Goal: Answer question/provide support

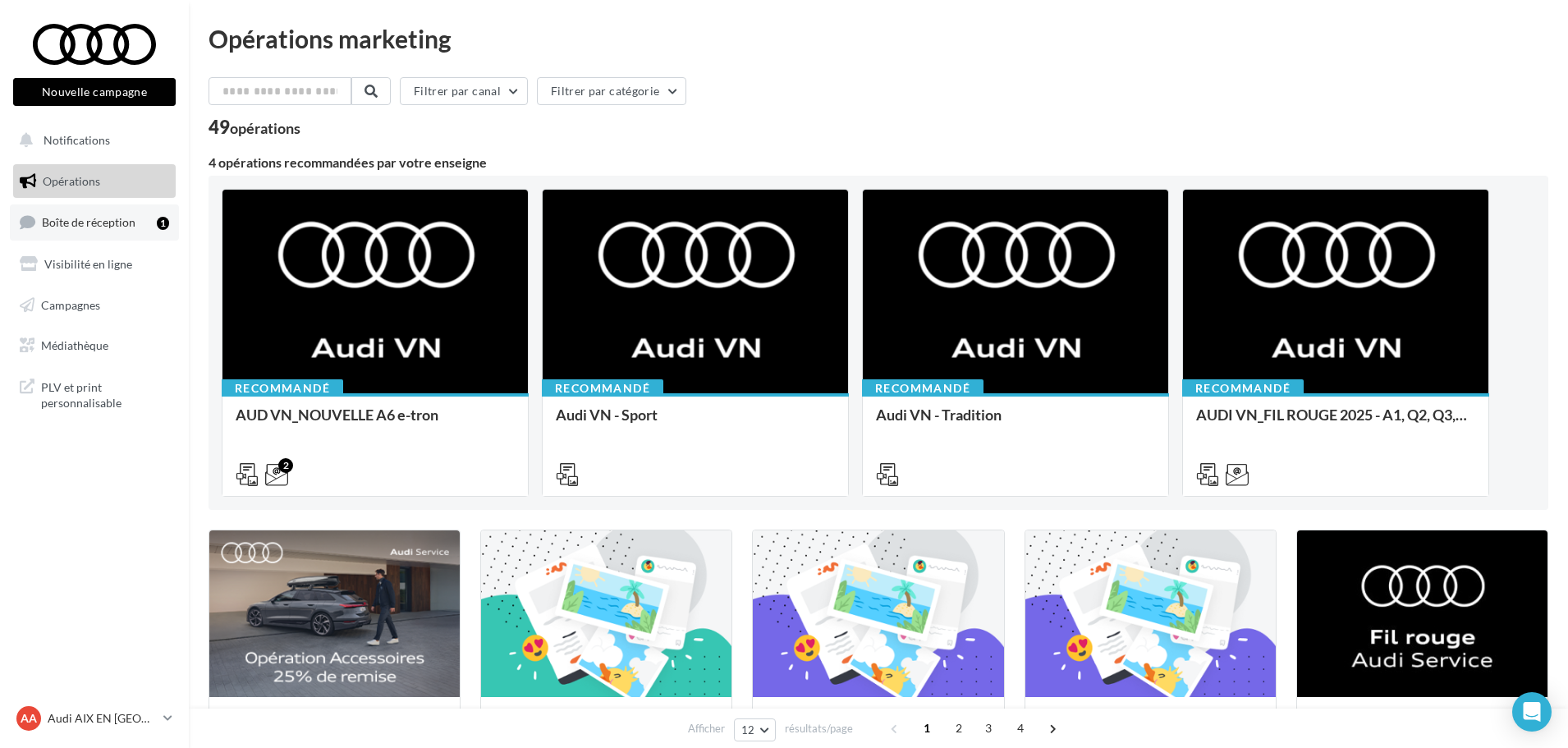
click at [67, 223] on span "Boîte de réception" at bounding box center [88, 222] width 94 height 14
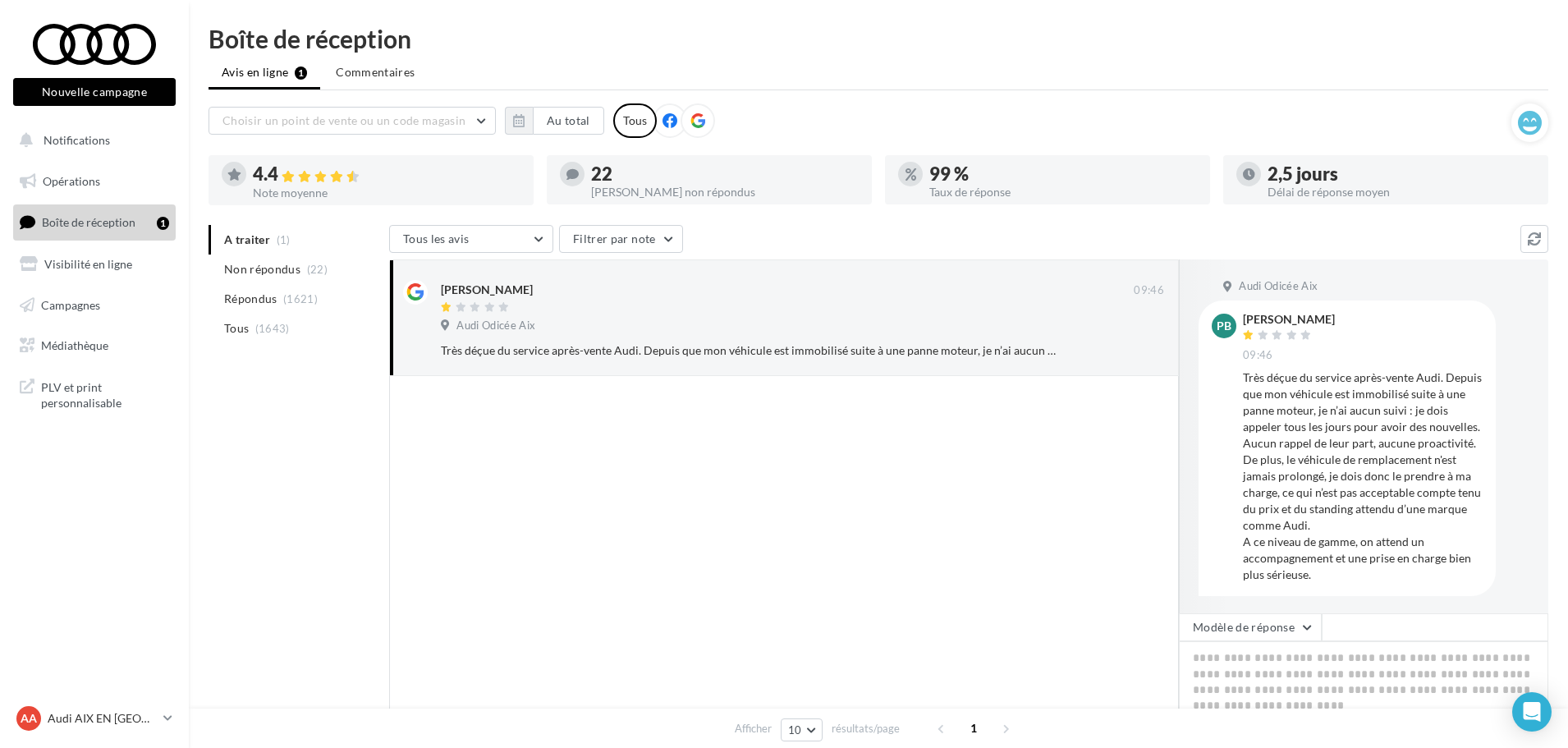
scroll to position [2, 0]
drag, startPoint x: 1412, startPoint y: 420, endPoint x: 1382, endPoint y: 427, distance: 30.8
click at [1412, 420] on div "Très déçue du service après-vente Audi. Depuis que mon véhicule est immobilisé …" at bounding box center [1363, 475] width 239 height 213
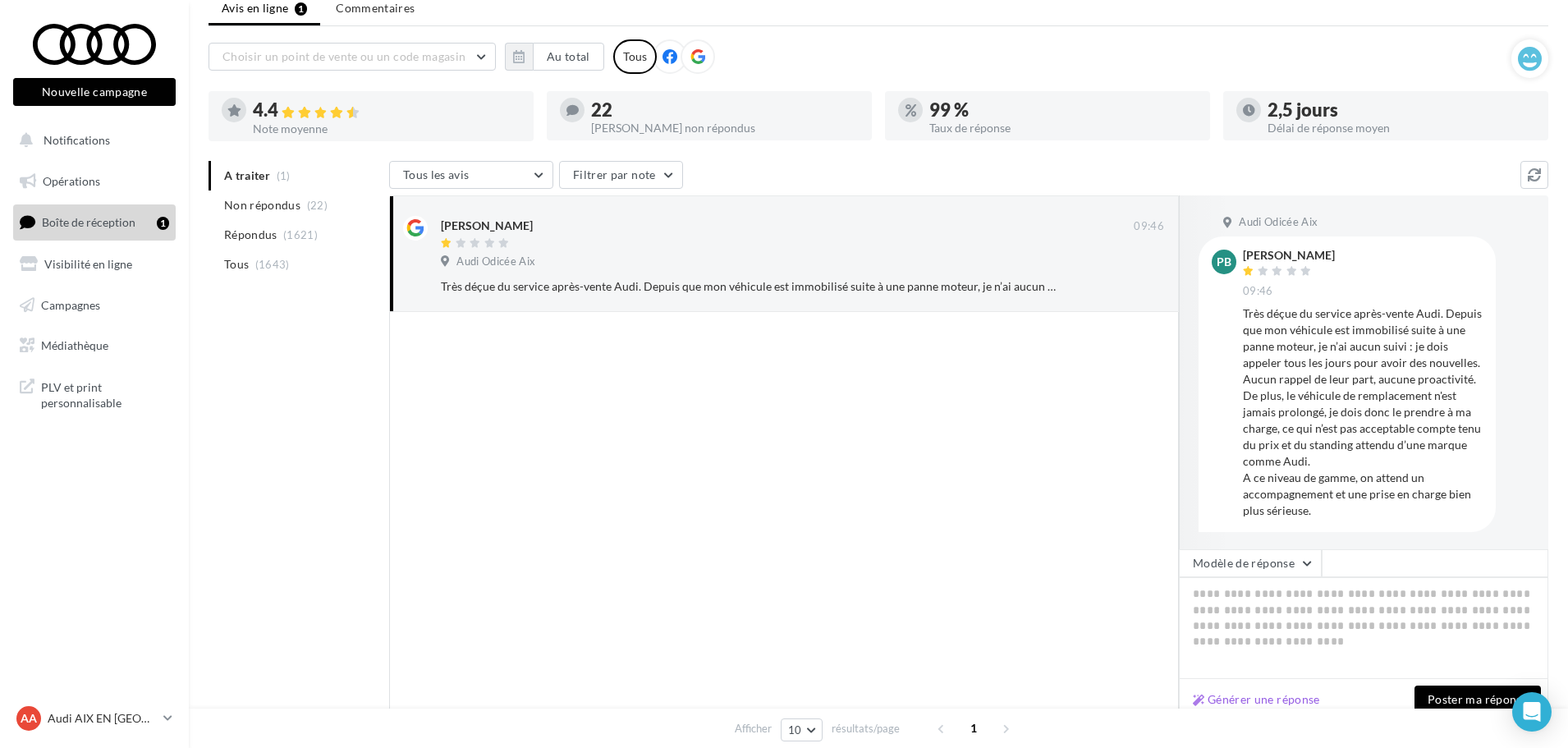
scroll to position [0, 0]
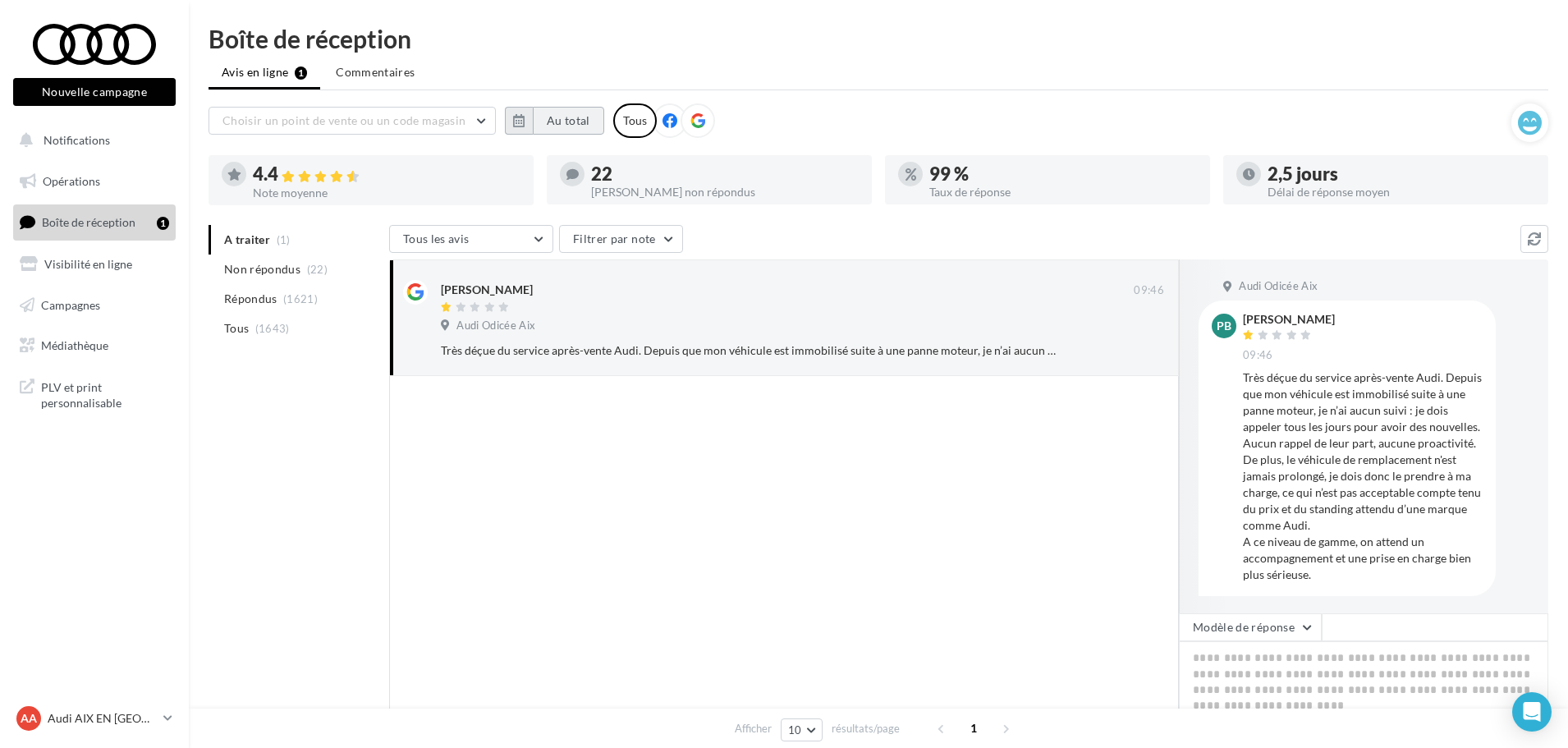
click at [564, 115] on button "Au total" at bounding box center [569, 120] width 72 height 28
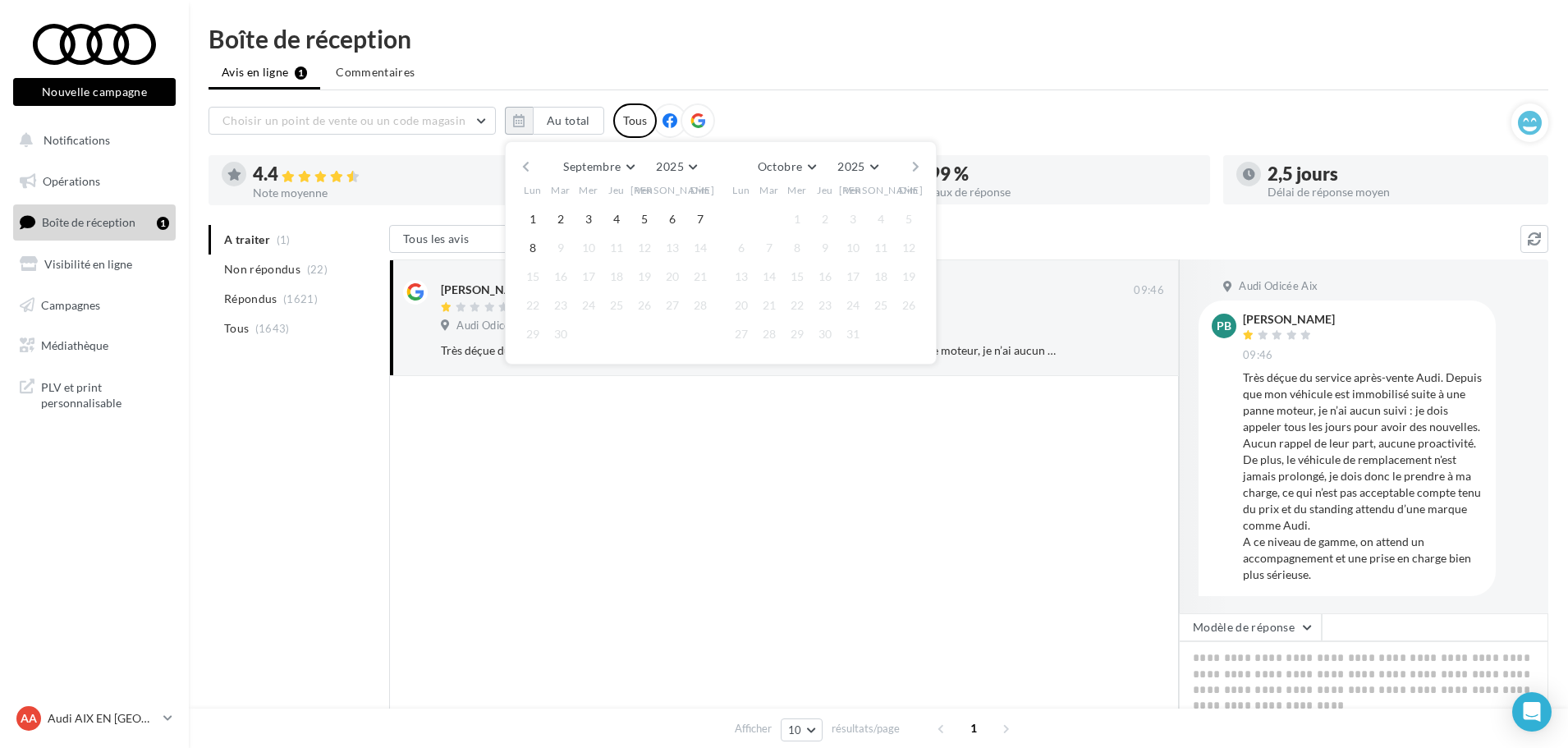
click at [523, 170] on button "button" at bounding box center [525, 167] width 14 height 23
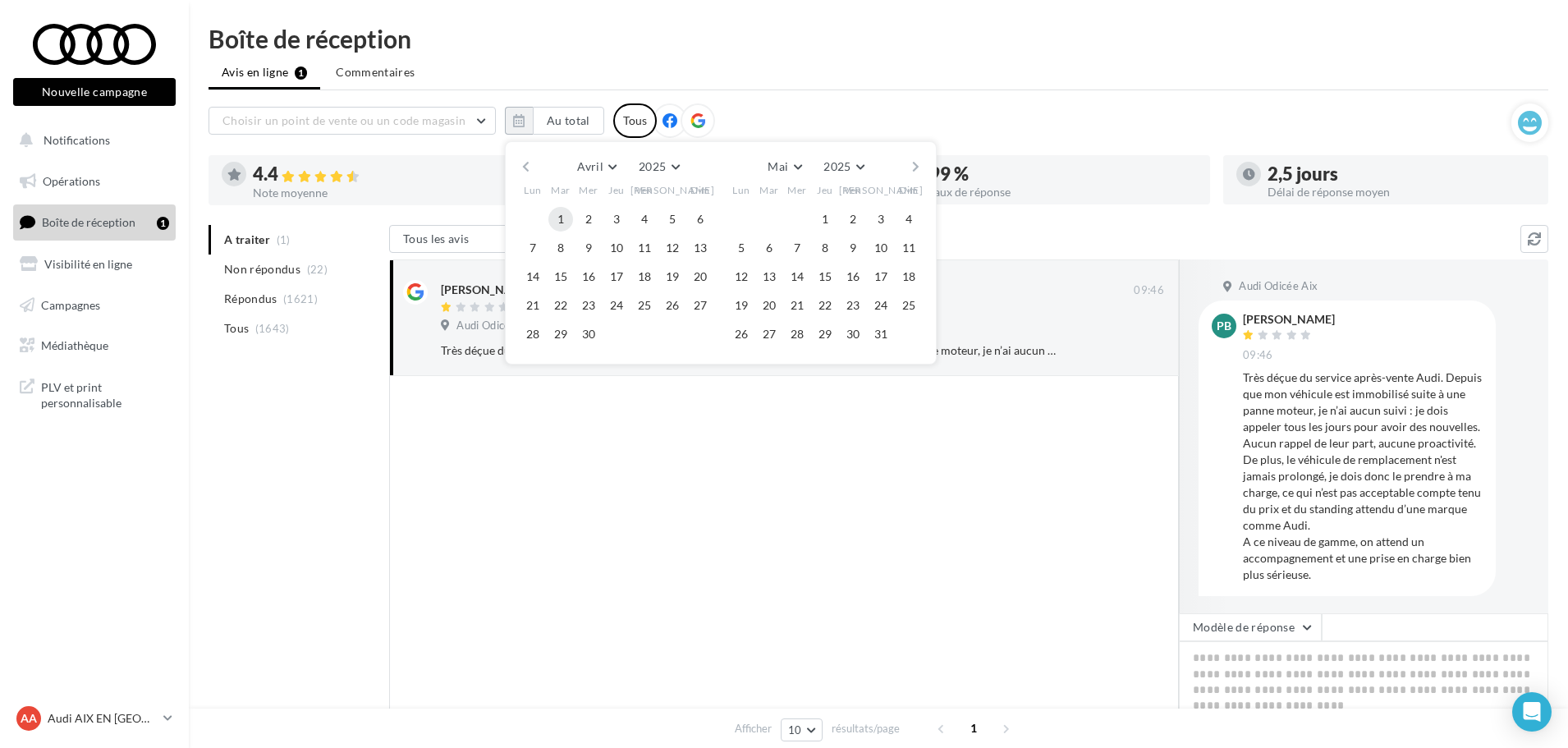
click at [551, 219] on button "1" at bounding box center [560, 219] width 24 height 24
click at [594, 331] on button "30" at bounding box center [588, 333] width 24 height 24
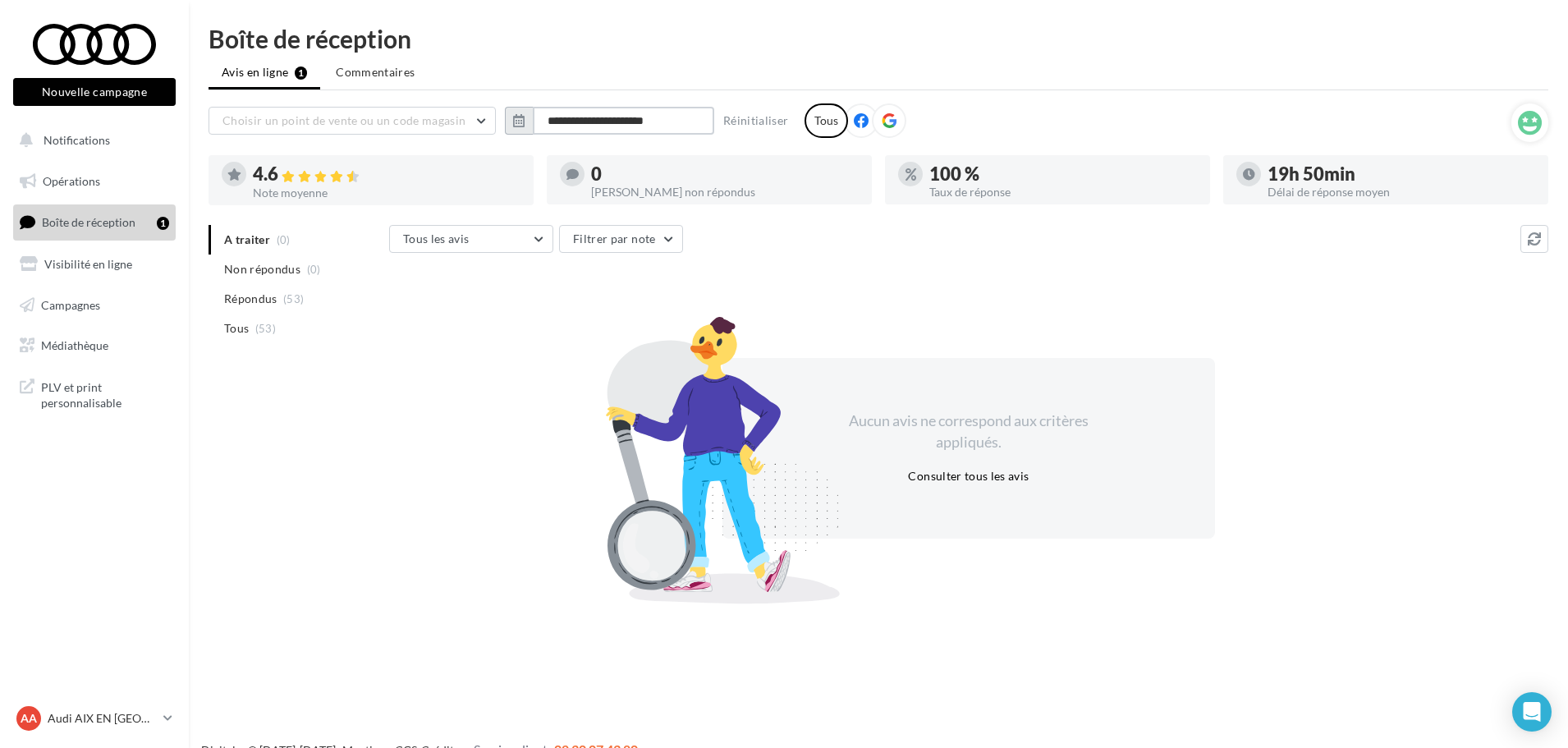
click at [678, 123] on input "**********" at bounding box center [623, 120] width 181 height 28
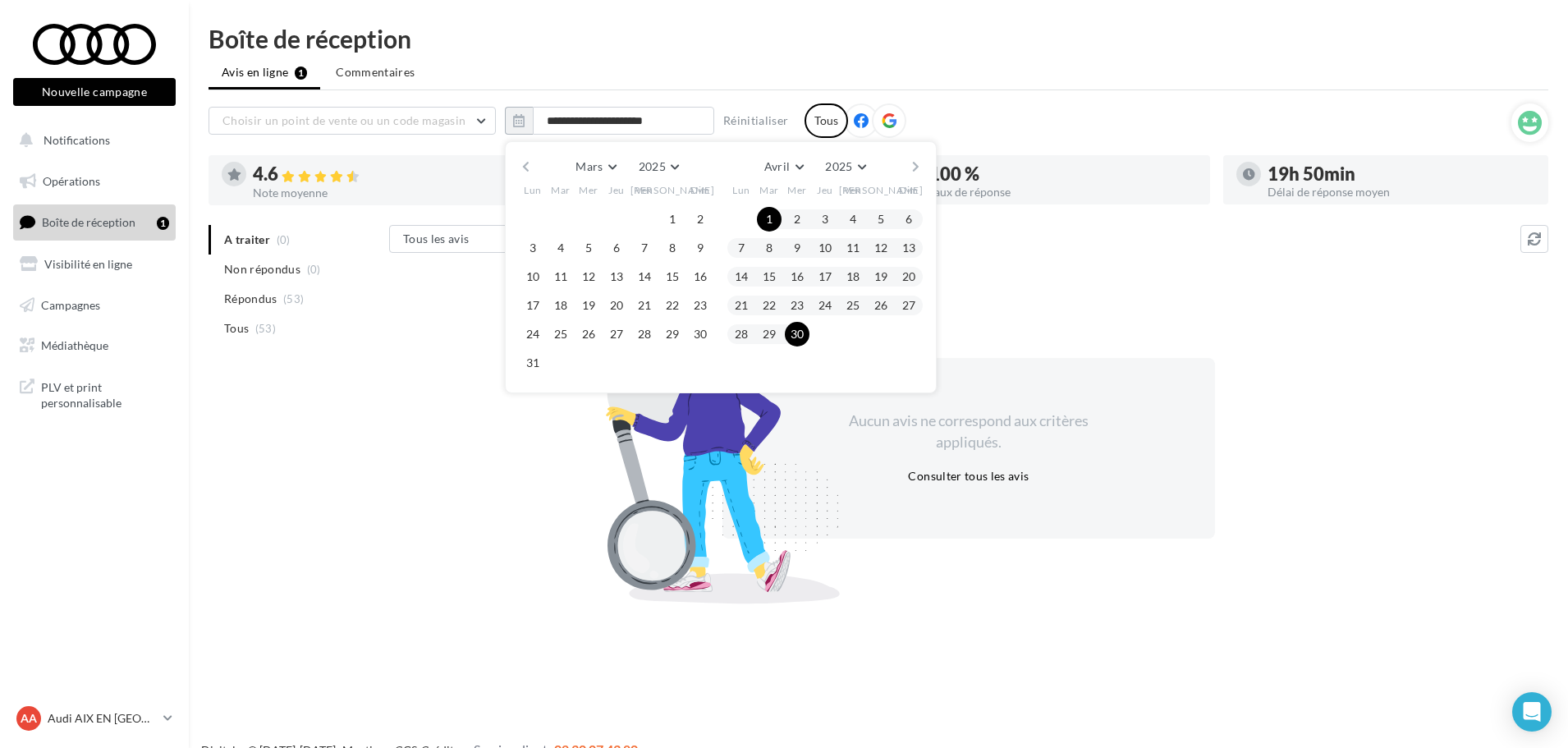
click at [917, 165] on button "button" at bounding box center [916, 167] width 14 height 23
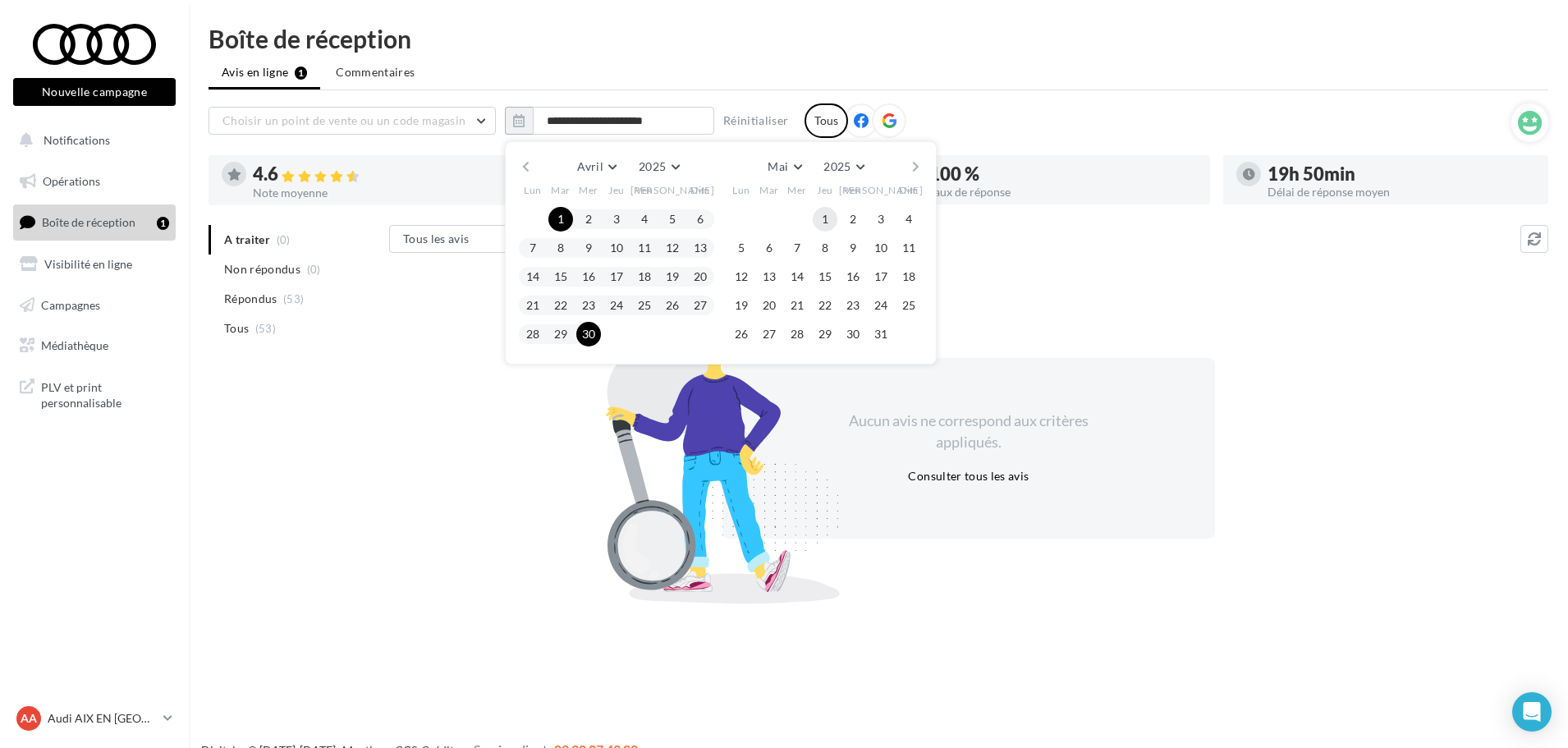
click at [836, 216] on button "1" at bounding box center [825, 219] width 24 height 24
click at [877, 338] on button "31" at bounding box center [880, 333] width 24 height 24
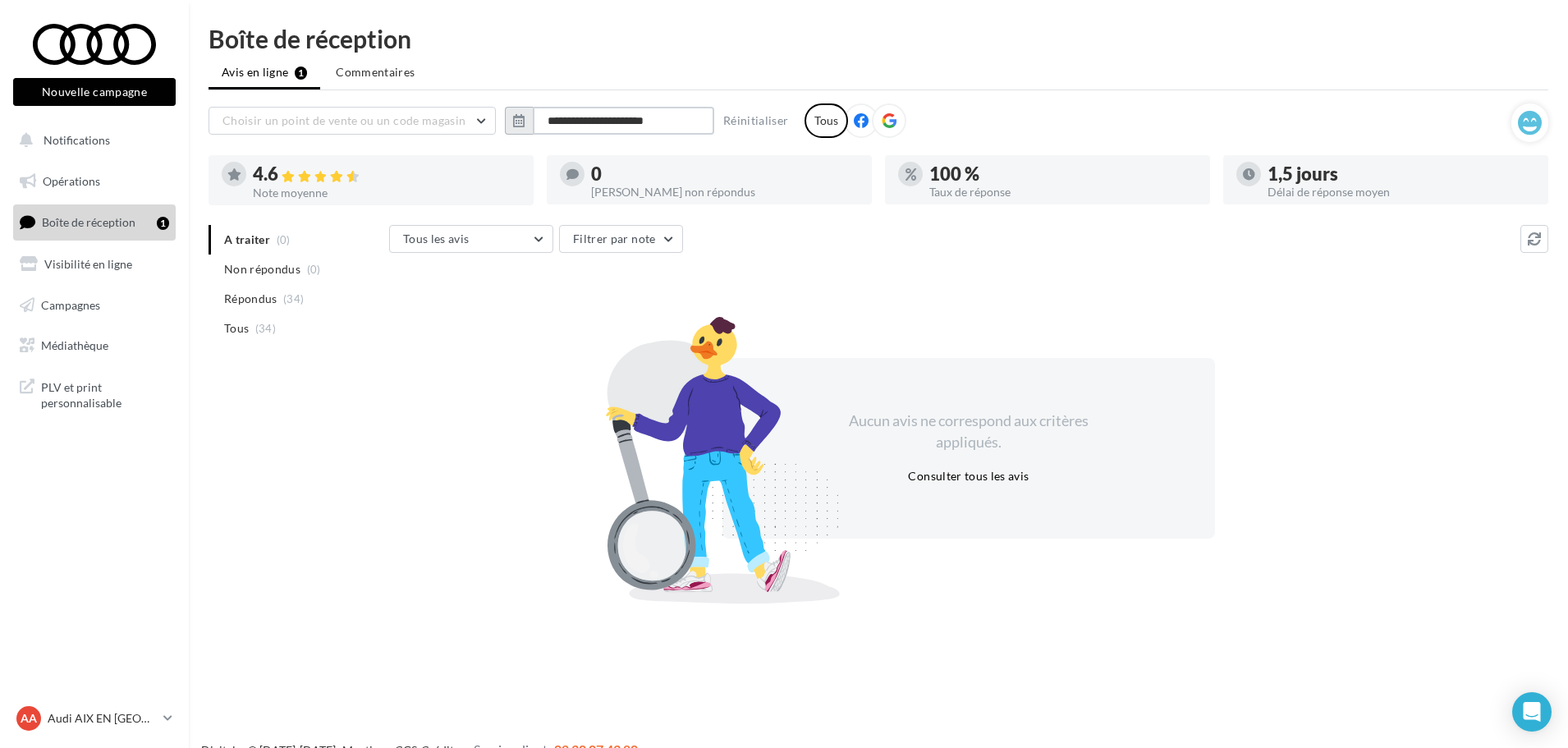
click at [643, 121] on input "**********" at bounding box center [623, 120] width 181 height 28
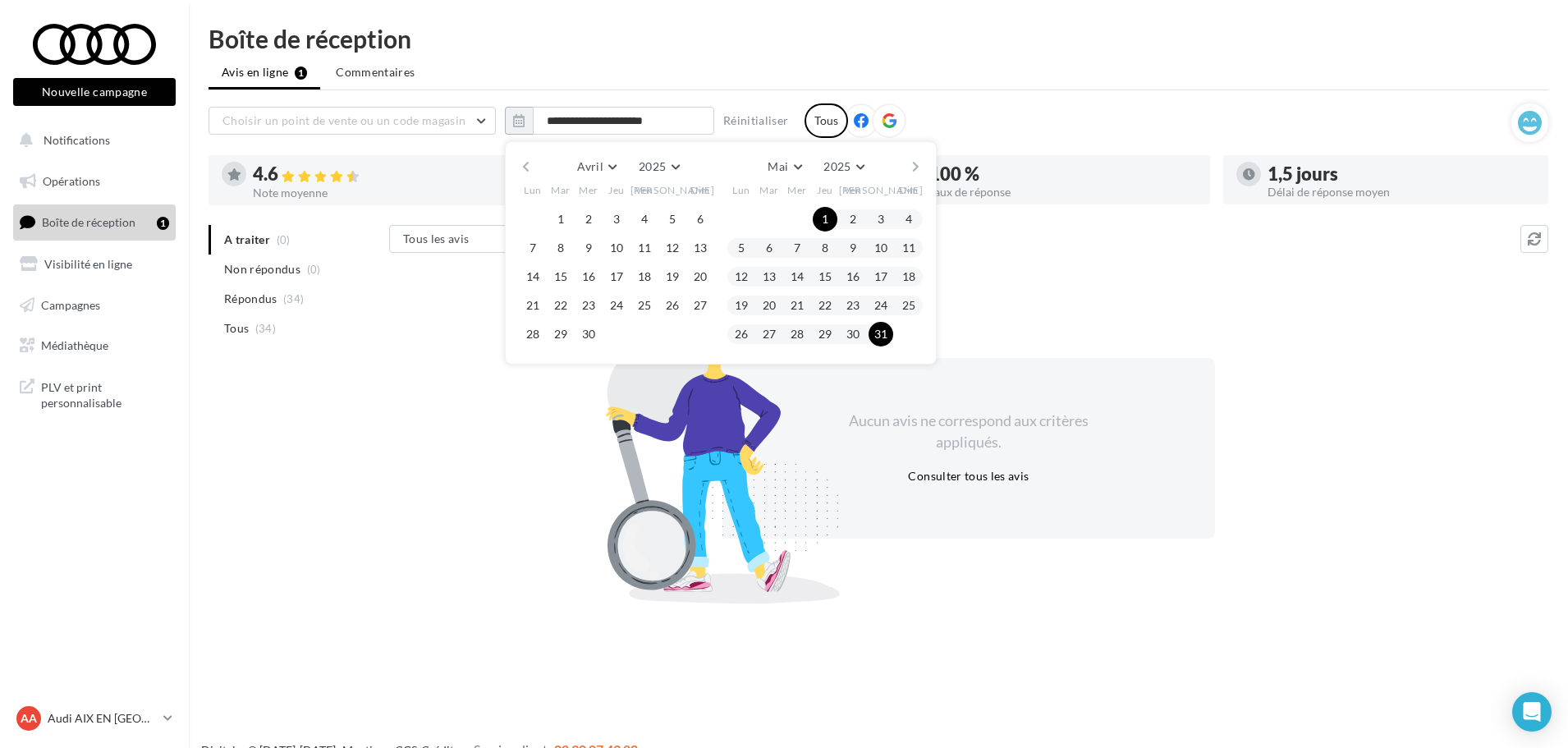
click at [926, 165] on div "[PERSON_NAME] Mars Avril Mai Juin Juillet Août Septembre Octobre Novembre [DATE…" at bounding box center [721, 253] width 432 height 223
click at [914, 169] on button "button" at bounding box center [916, 167] width 14 height 23
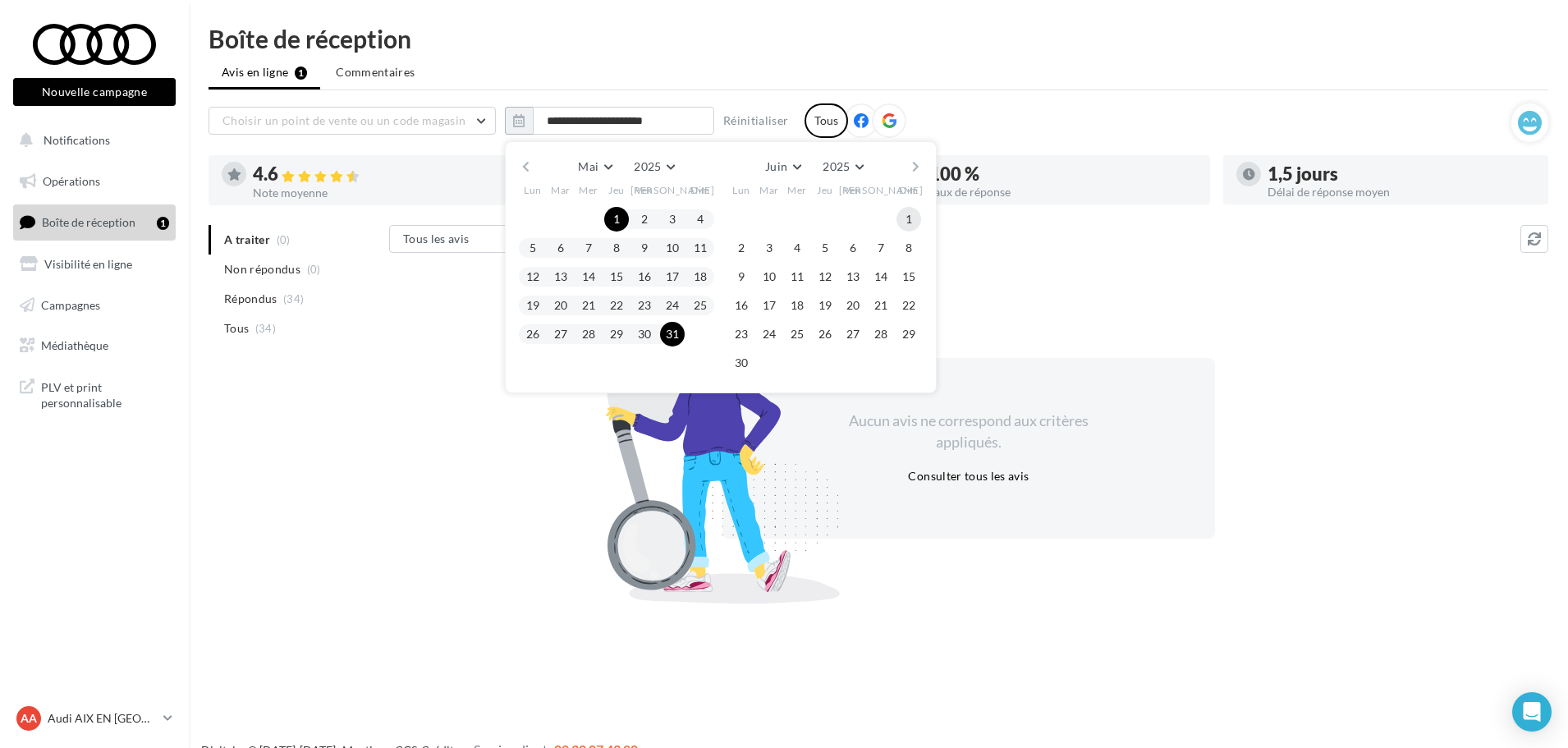
click at [908, 212] on button "1" at bounding box center [908, 219] width 24 height 24
click at [744, 353] on button "30" at bounding box center [740, 362] width 24 height 24
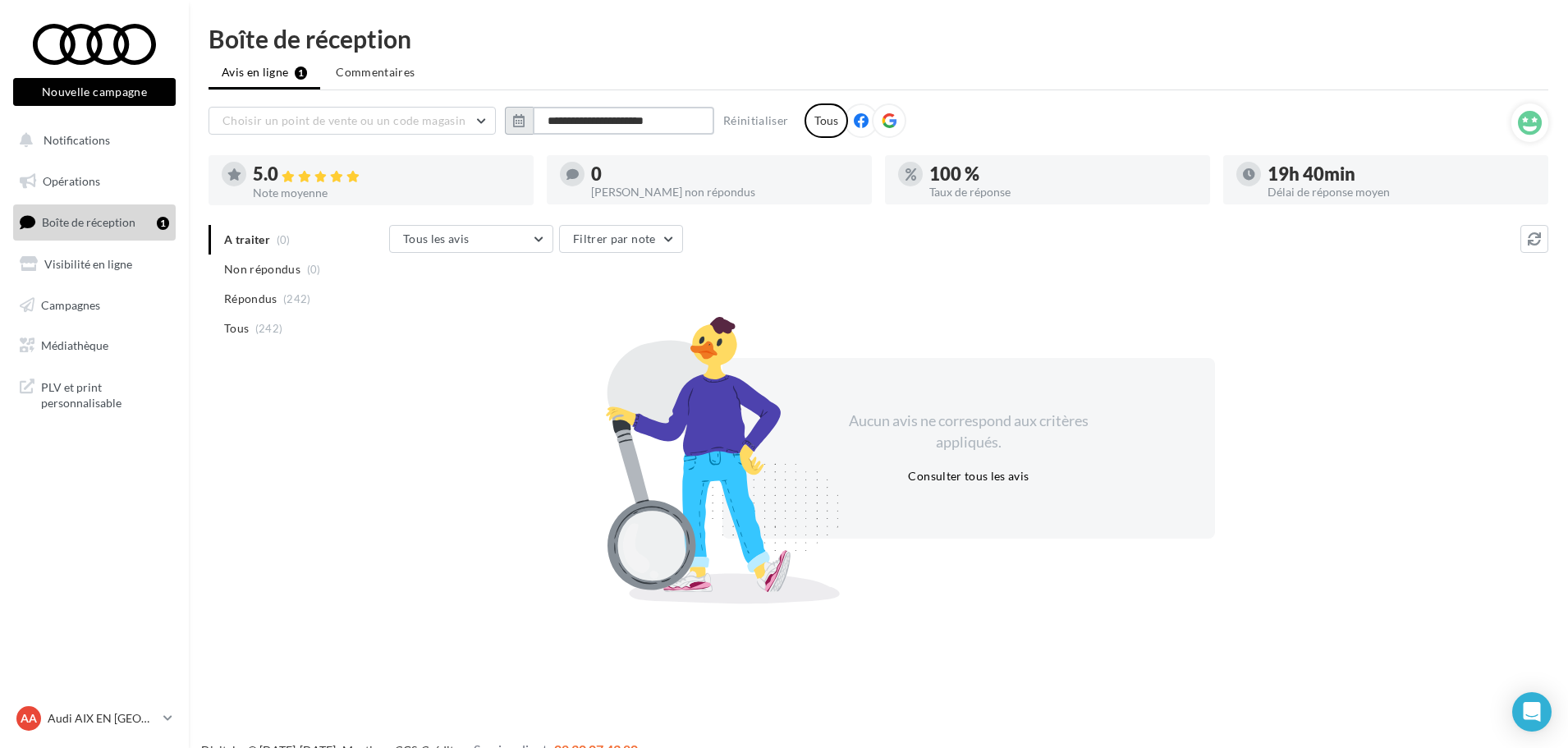
click at [683, 119] on input "**********" at bounding box center [623, 120] width 181 height 28
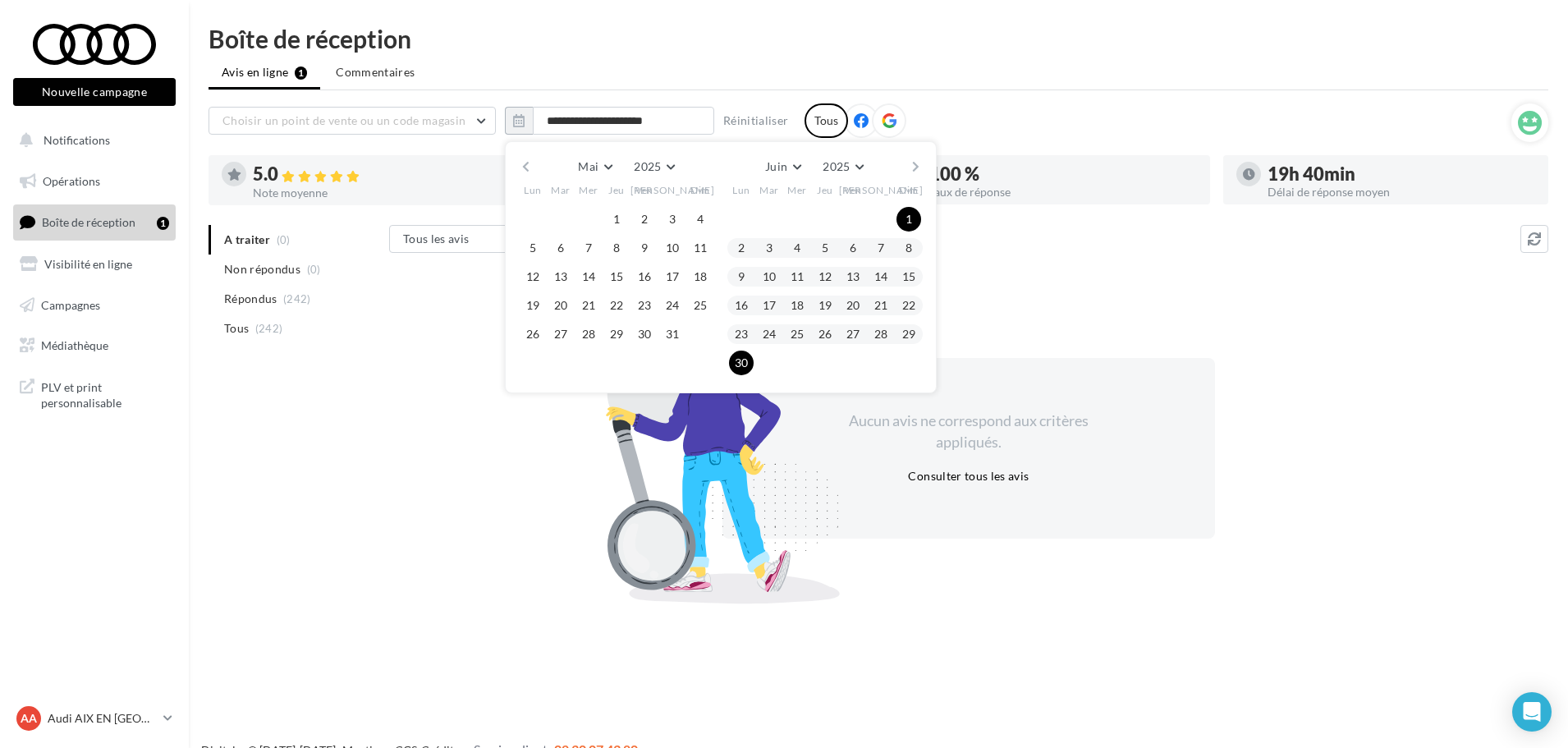
click at [922, 170] on button "button" at bounding box center [916, 167] width 14 height 23
click at [765, 219] on button "1" at bounding box center [768, 219] width 24 height 24
click at [827, 334] on button "31" at bounding box center [825, 333] width 24 height 24
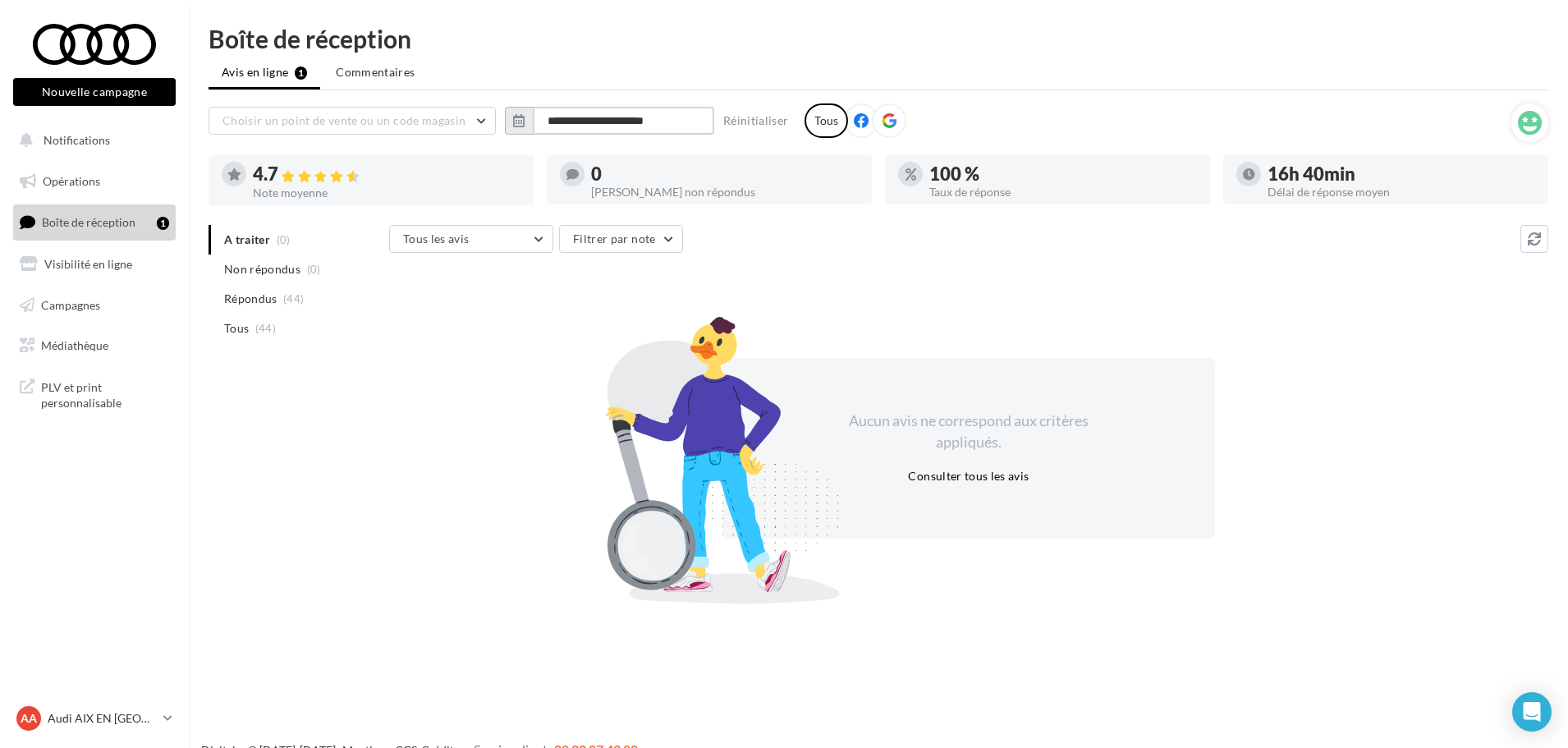
click at [675, 117] on input "**********" at bounding box center [623, 120] width 181 height 28
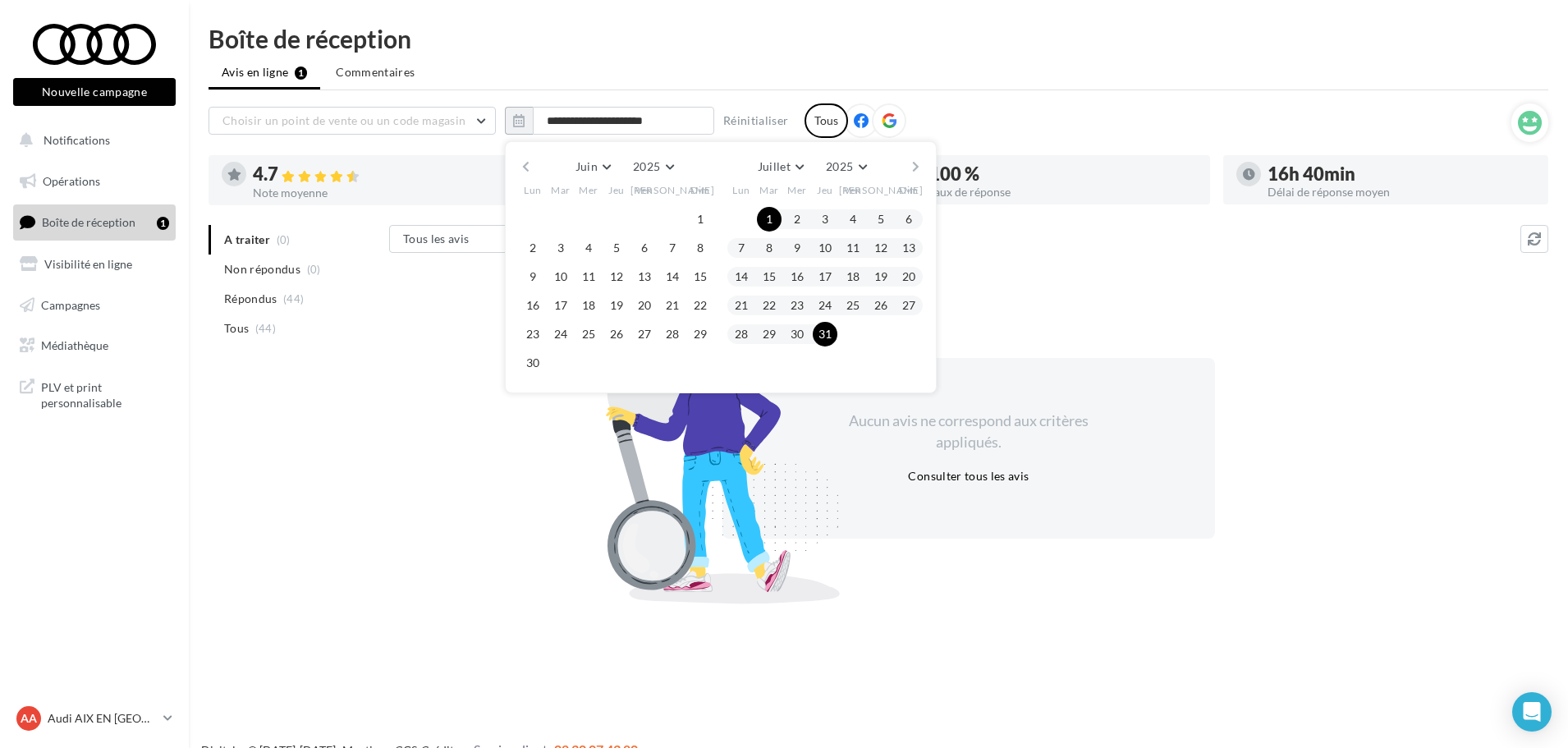
click at [911, 164] on button "button" at bounding box center [916, 167] width 14 height 23
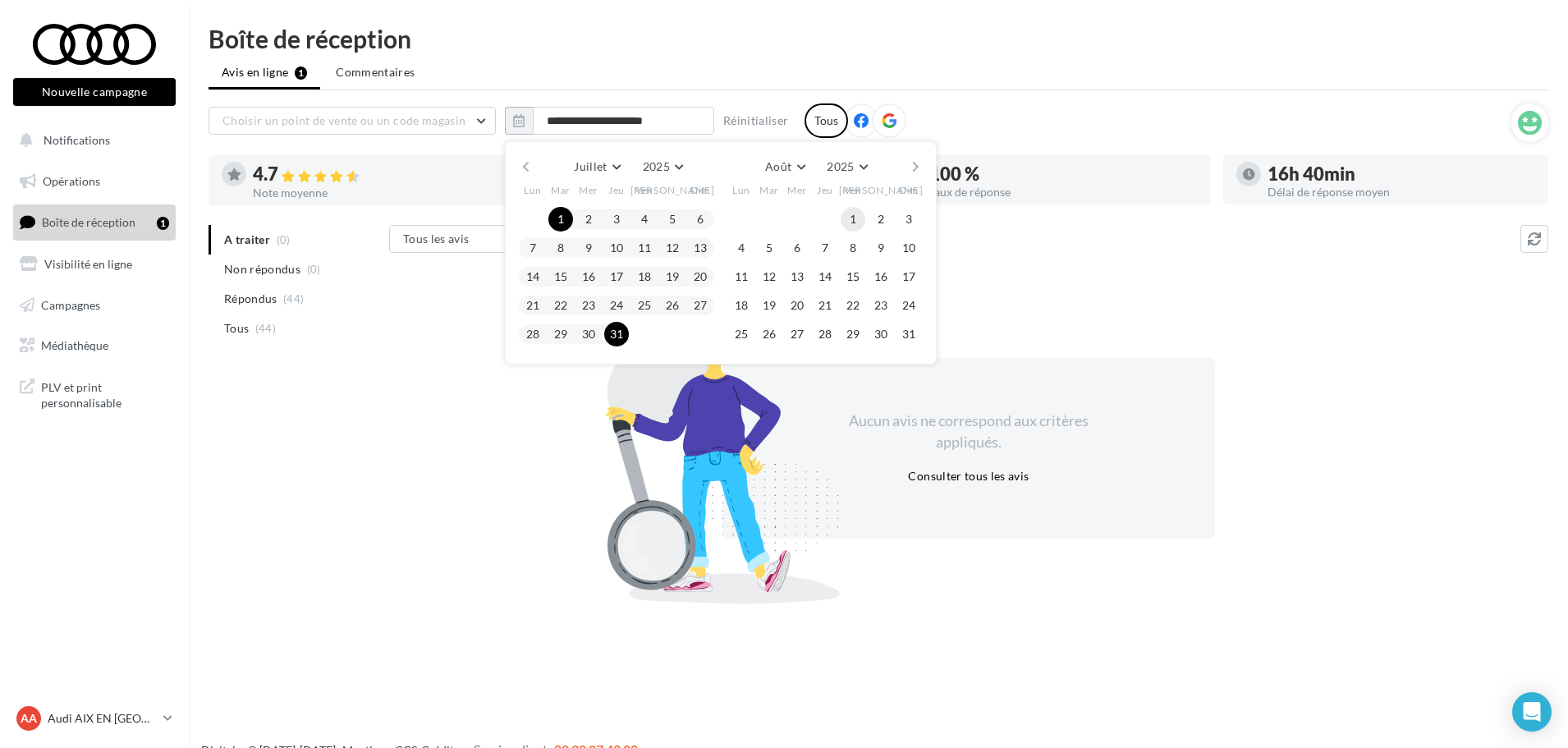
click at [862, 218] on button "1" at bounding box center [853, 219] width 24 height 24
click at [907, 331] on button "31" at bounding box center [908, 333] width 24 height 24
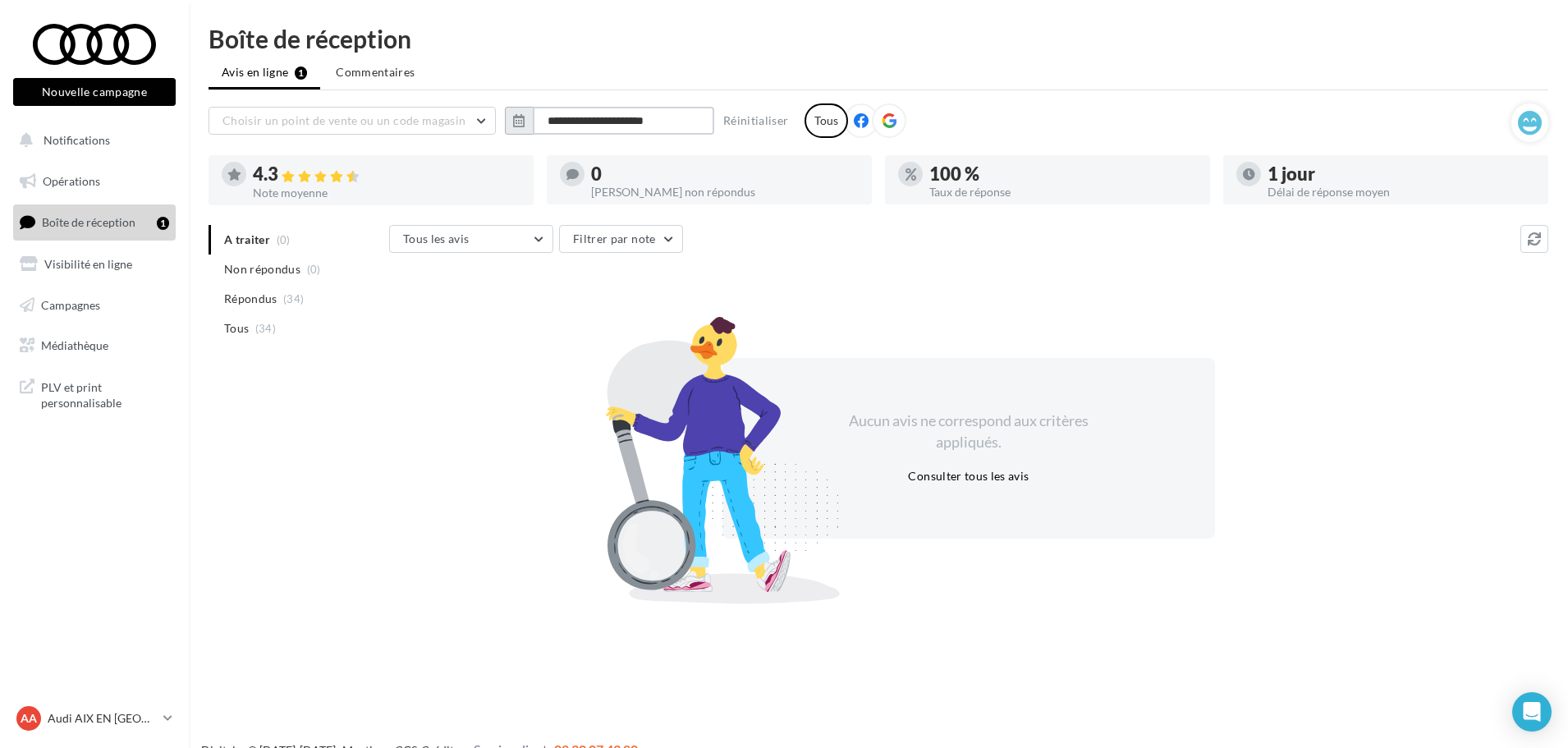
click at [624, 117] on input "**********" at bounding box center [623, 120] width 181 height 28
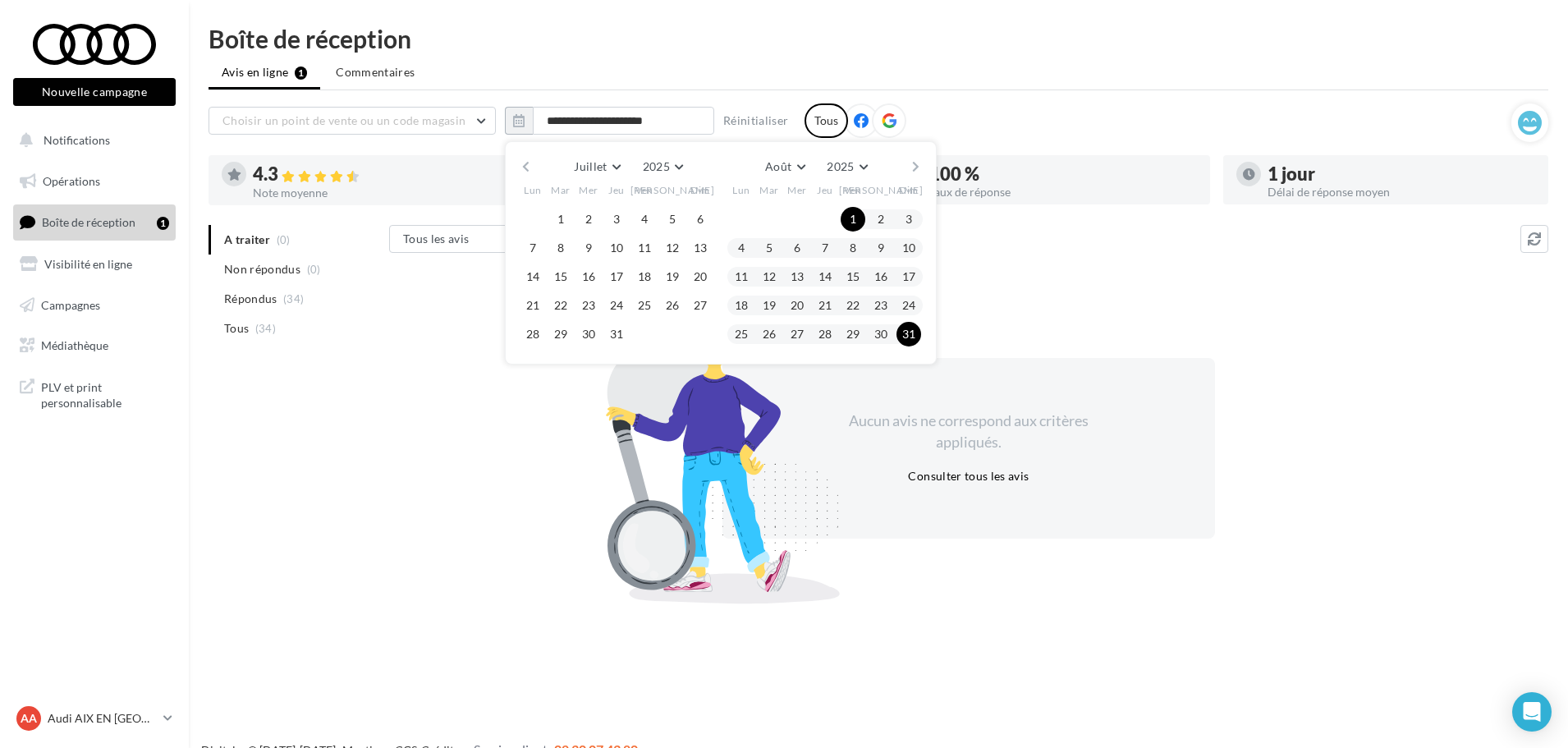
click at [911, 171] on button "button" at bounding box center [916, 167] width 14 height 23
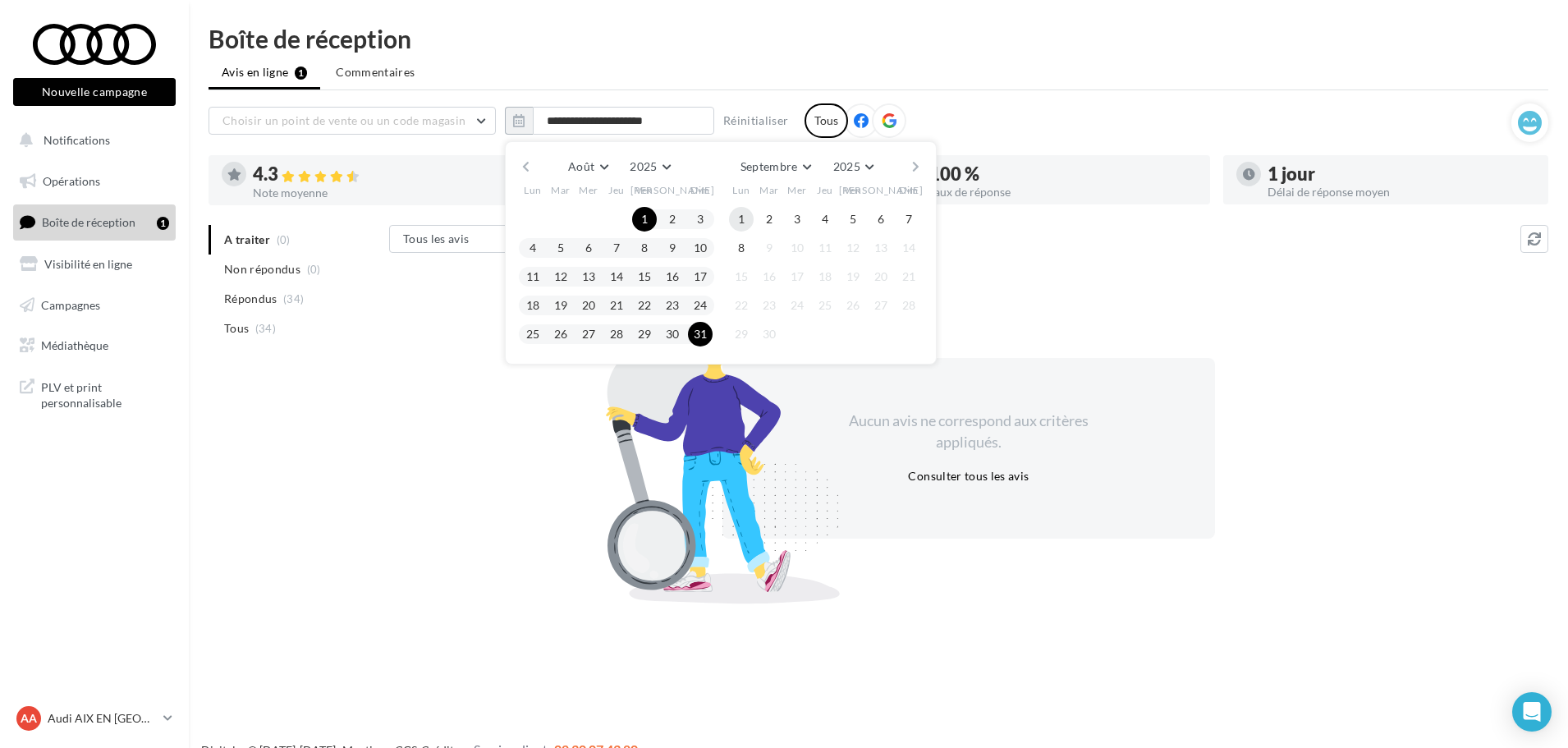
click at [746, 222] on button "1" at bounding box center [740, 219] width 24 height 24
click at [743, 245] on button "8" at bounding box center [740, 247] width 24 height 24
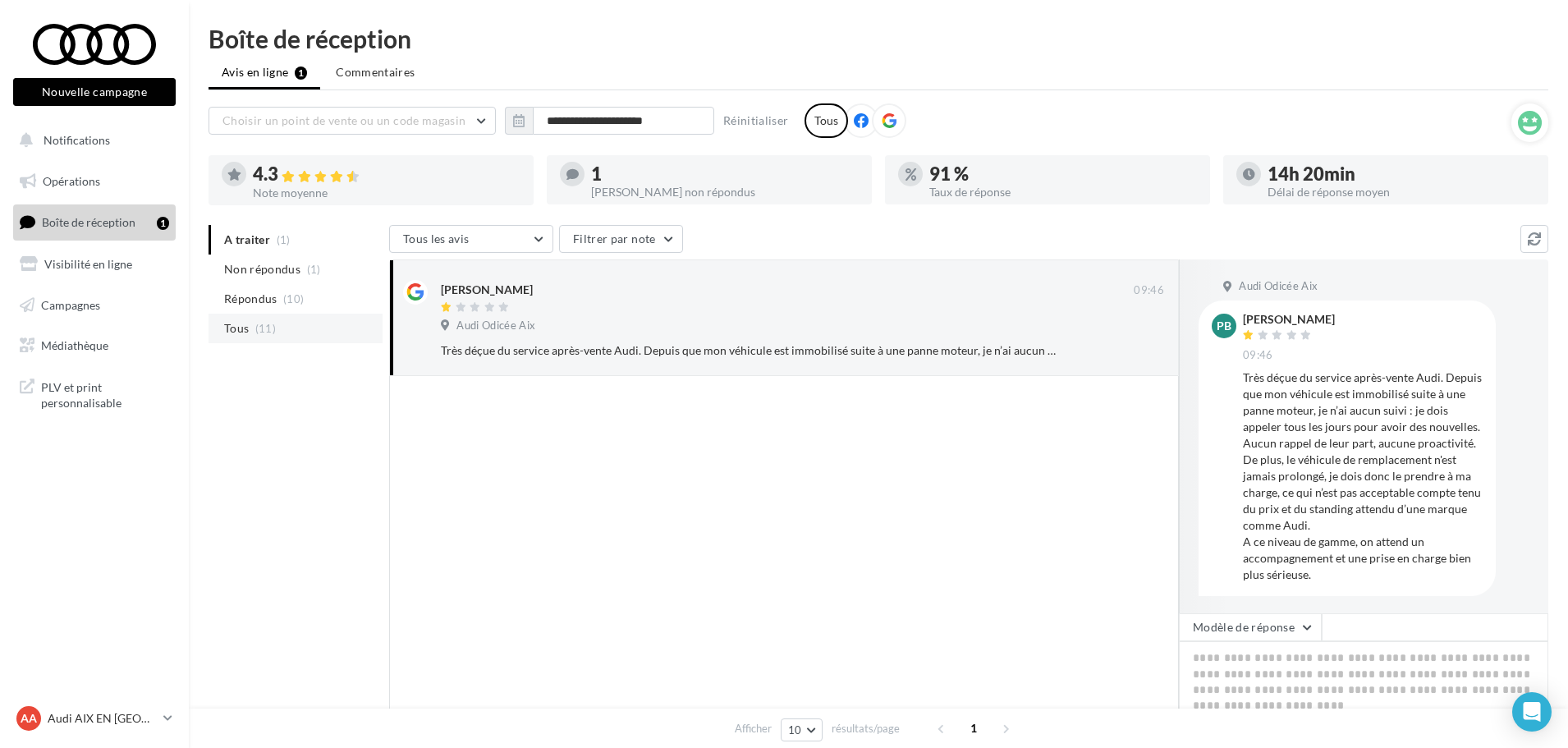
click at [269, 340] on li "Tous (11)" at bounding box center [296, 328] width 174 height 30
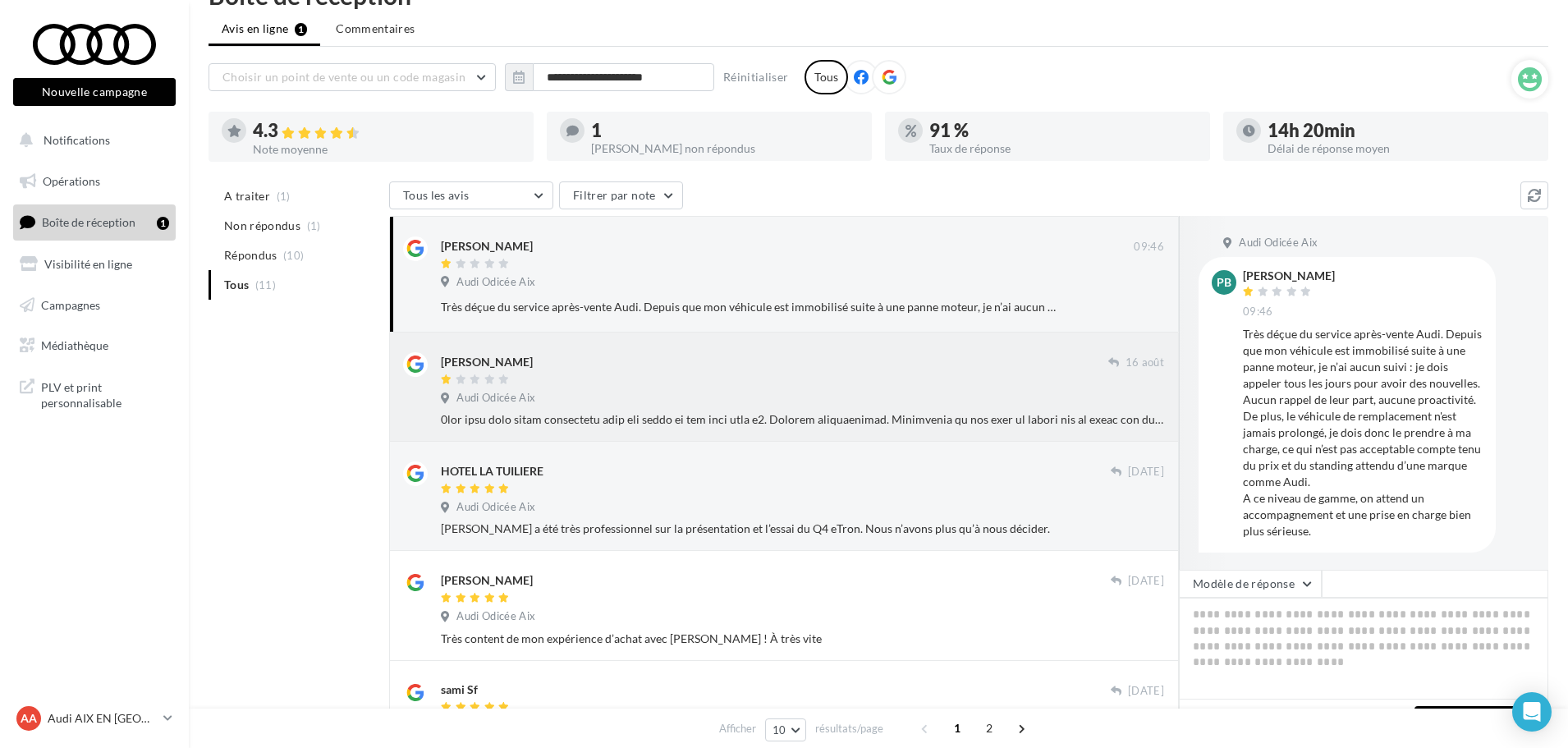
scroll to position [82, 0]
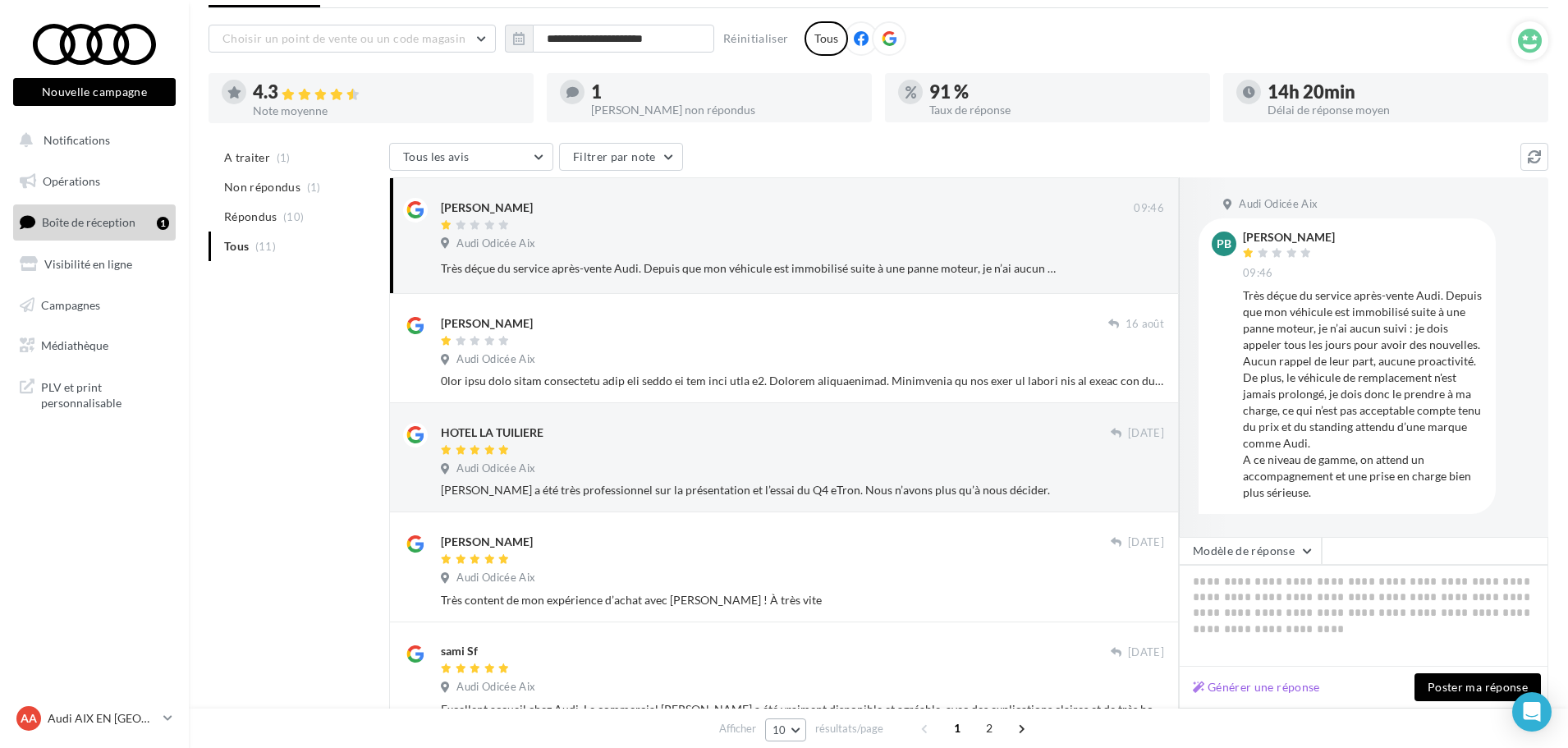
click at [793, 737] on button "10" at bounding box center [786, 730] width 42 height 23
click at [802, 665] on button "25" at bounding box center [823, 671] width 115 height 29
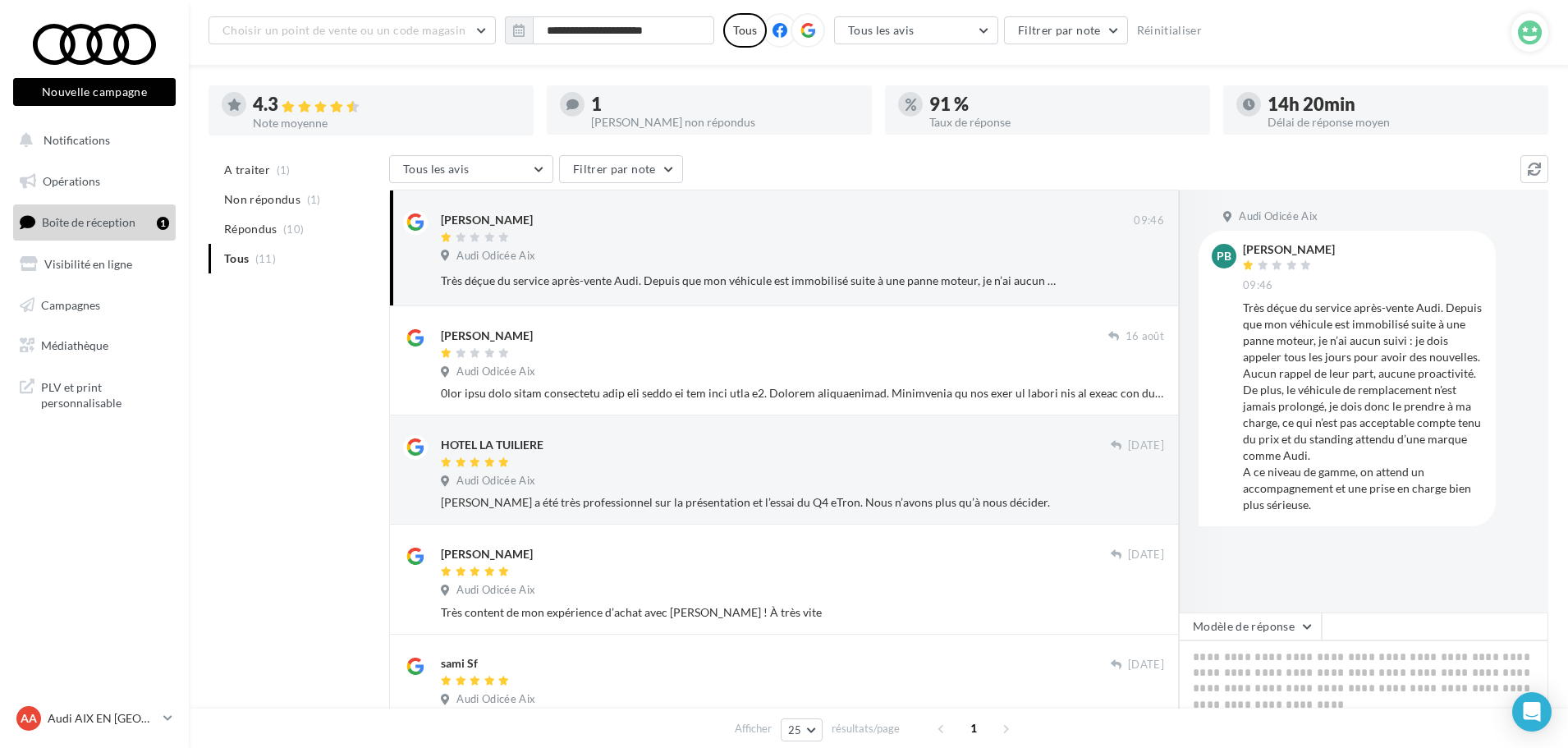
scroll to position [0, 0]
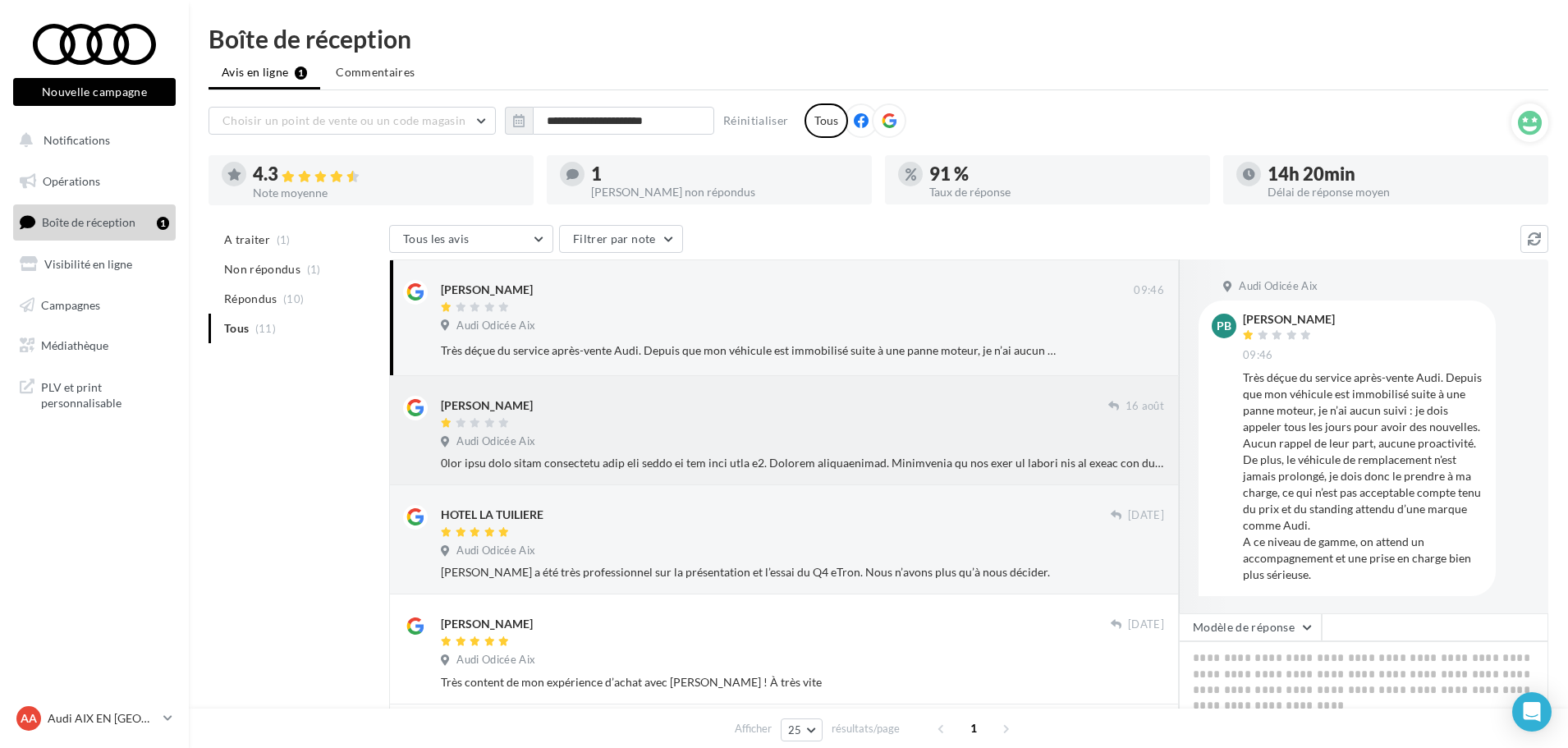
click at [908, 420] on div at bounding box center [774, 423] width 668 height 14
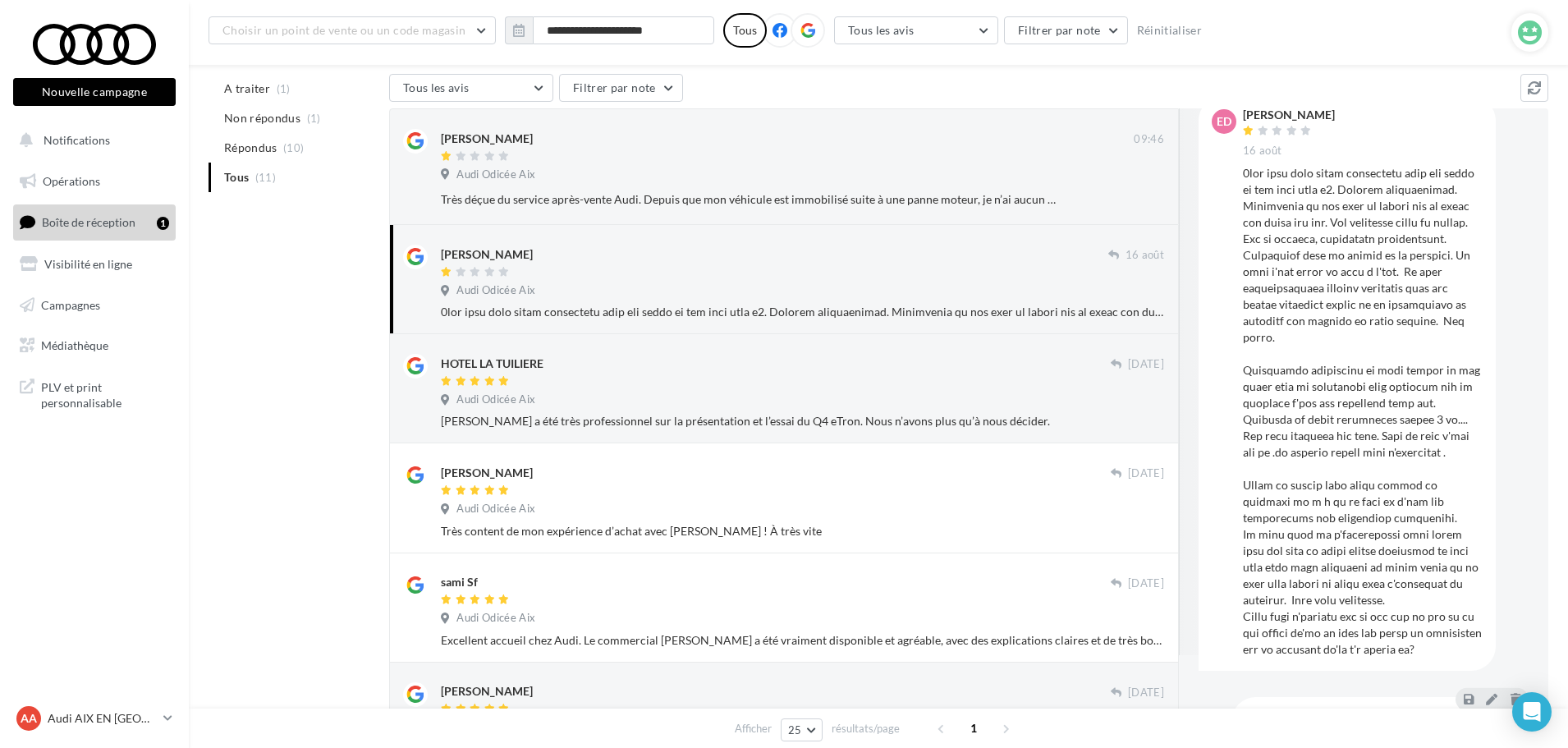
scroll to position [82, 0]
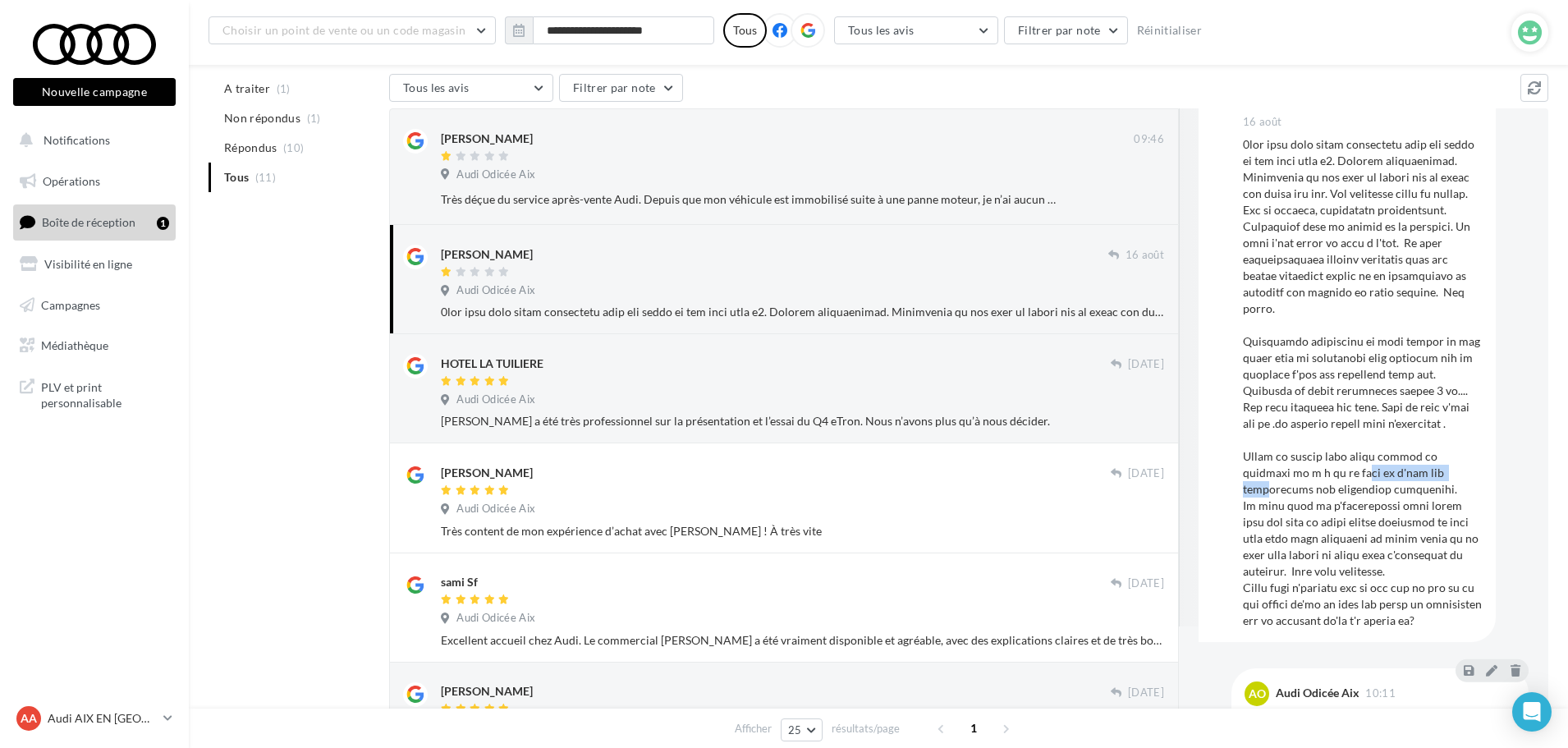
drag, startPoint x: 1307, startPoint y: 478, endPoint x: 1406, endPoint y: 474, distance: 99.1
click at [1406, 474] on div at bounding box center [1363, 383] width 239 height 492
click at [1390, 474] on div at bounding box center [1363, 383] width 239 height 492
drag, startPoint x: 1284, startPoint y: 510, endPoint x: 1435, endPoint y: 506, distance: 151.1
click at [1435, 506] on div at bounding box center [1363, 383] width 239 height 492
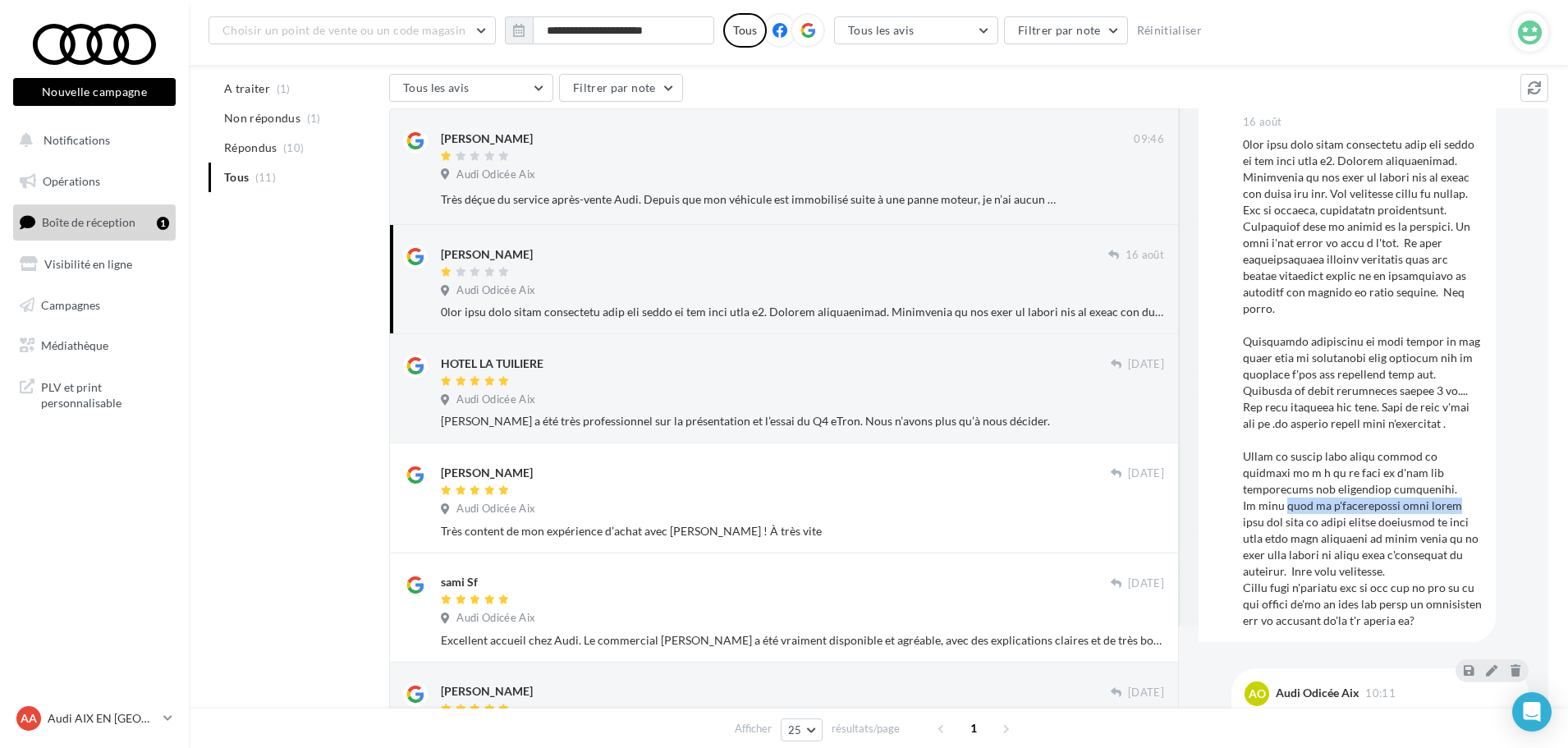
click at [1387, 513] on div at bounding box center [1363, 383] width 239 height 492
drag, startPoint x: 1299, startPoint y: 524, endPoint x: 1398, endPoint y: 522, distance: 99.0
click at [1417, 522] on div at bounding box center [1363, 383] width 239 height 492
click at [1388, 526] on div at bounding box center [1363, 383] width 239 height 492
drag, startPoint x: 1338, startPoint y: 545, endPoint x: 1444, endPoint y: 544, distance: 106.0
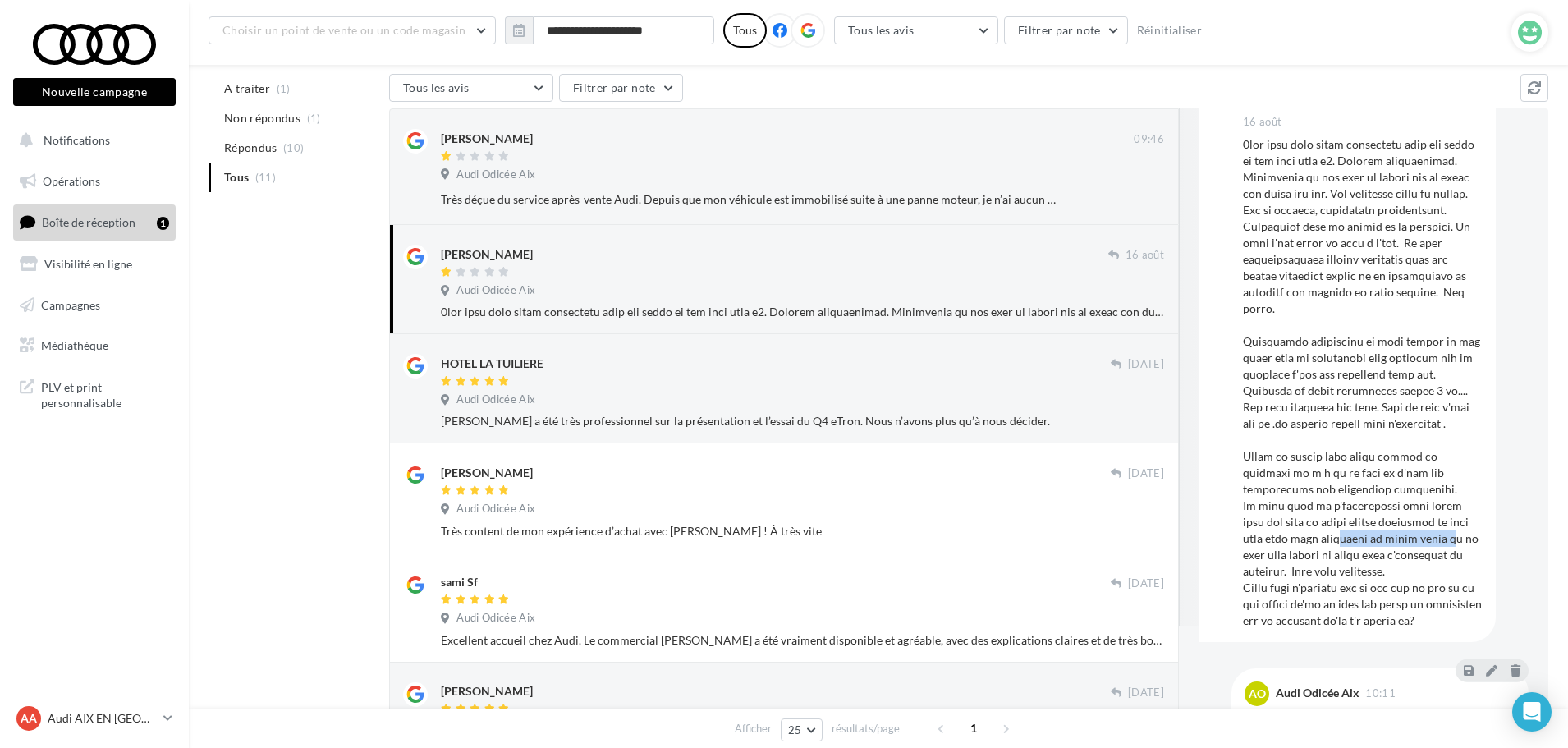
click at [1444, 544] on div at bounding box center [1363, 383] width 239 height 492
click at [1330, 561] on div at bounding box center [1363, 383] width 239 height 492
drag, startPoint x: 1308, startPoint y: 556, endPoint x: 1394, endPoint y: 553, distance: 86.1
click at [1394, 553] on div at bounding box center [1363, 383] width 239 height 492
click at [1344, 553] on div at bounding box center [1363, 383] width 239 height 492
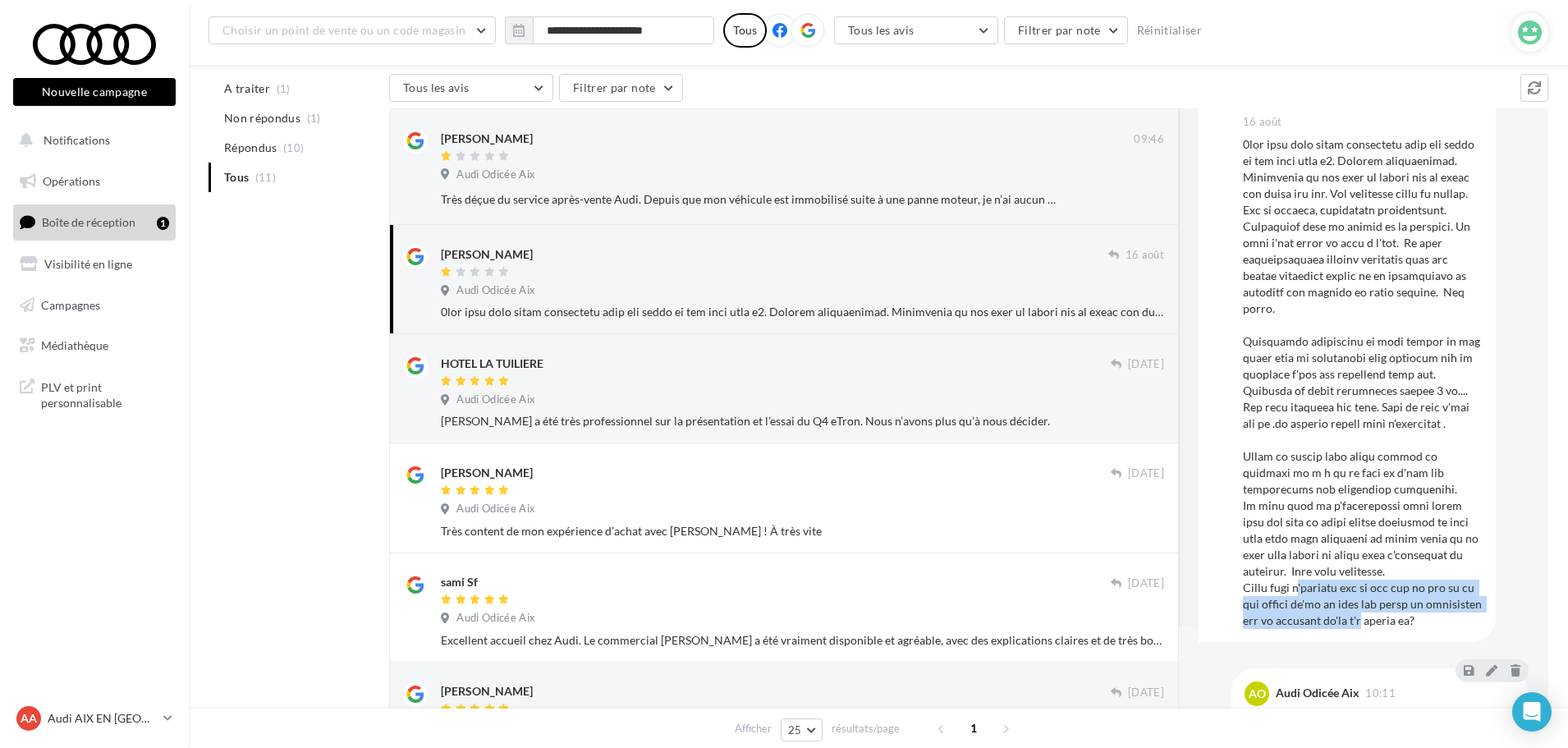
drag, startPoint x: 1301, startPoint y: 590, endPoint x: 1353, endPoint y: 621, distance: 60.5
click at [1357, 621] on div at bounding box center [1363, 383] width 239 height 492
click at [1322, 589] on div at bounding box center [1363, 383] width 239 height 492
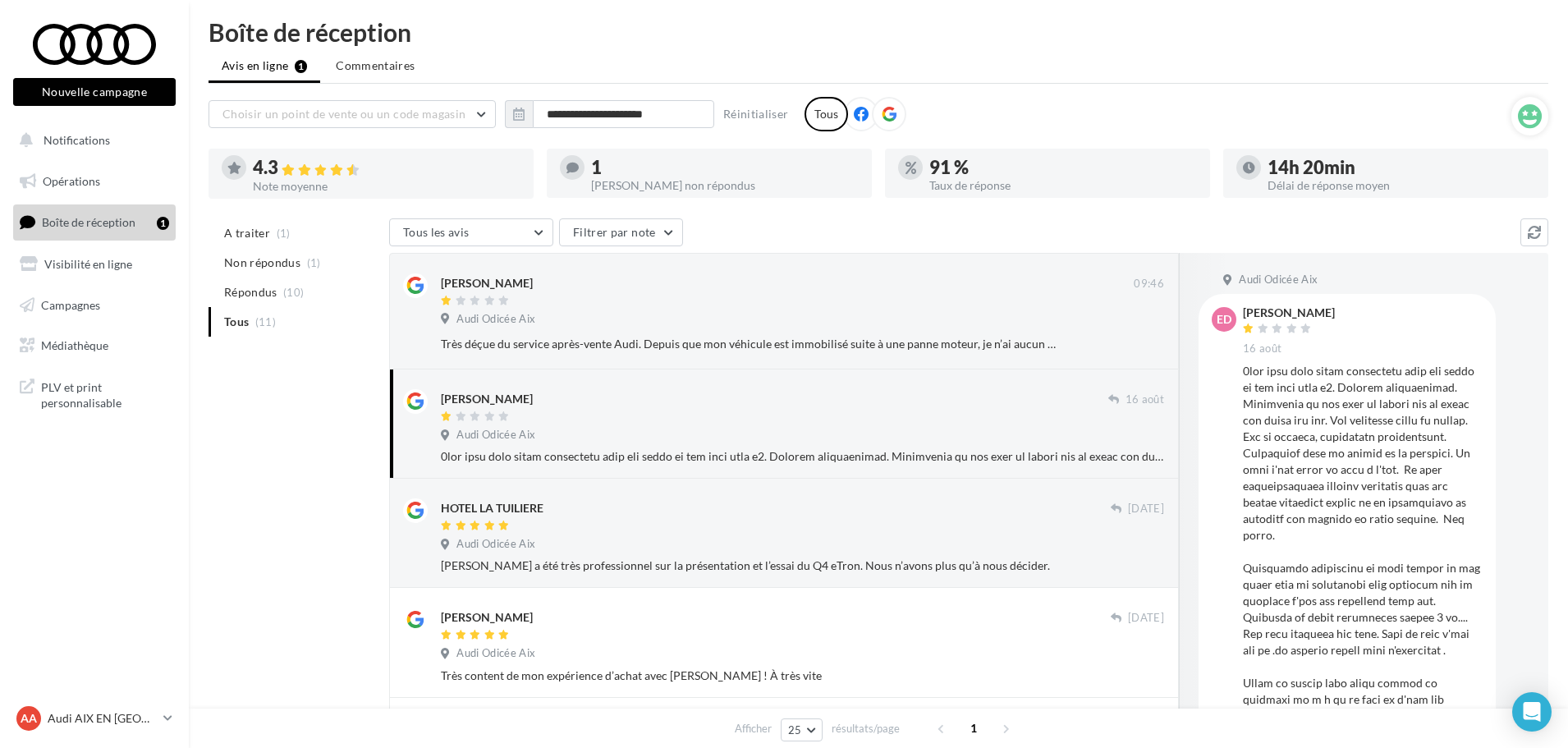
scroll to position [0, 0]
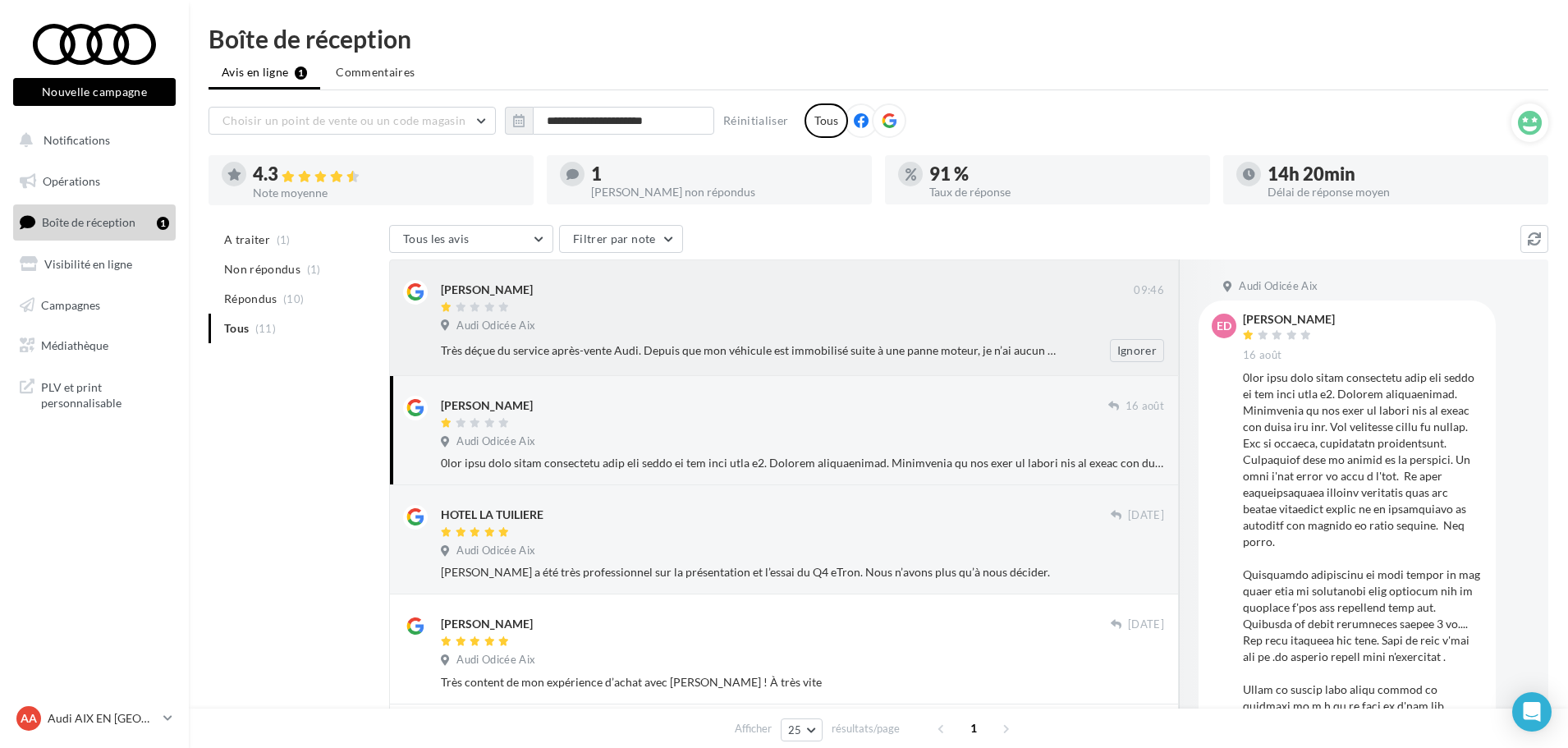
click at [613, 312] on div at bounding box center [787, 308] width 693 height 14
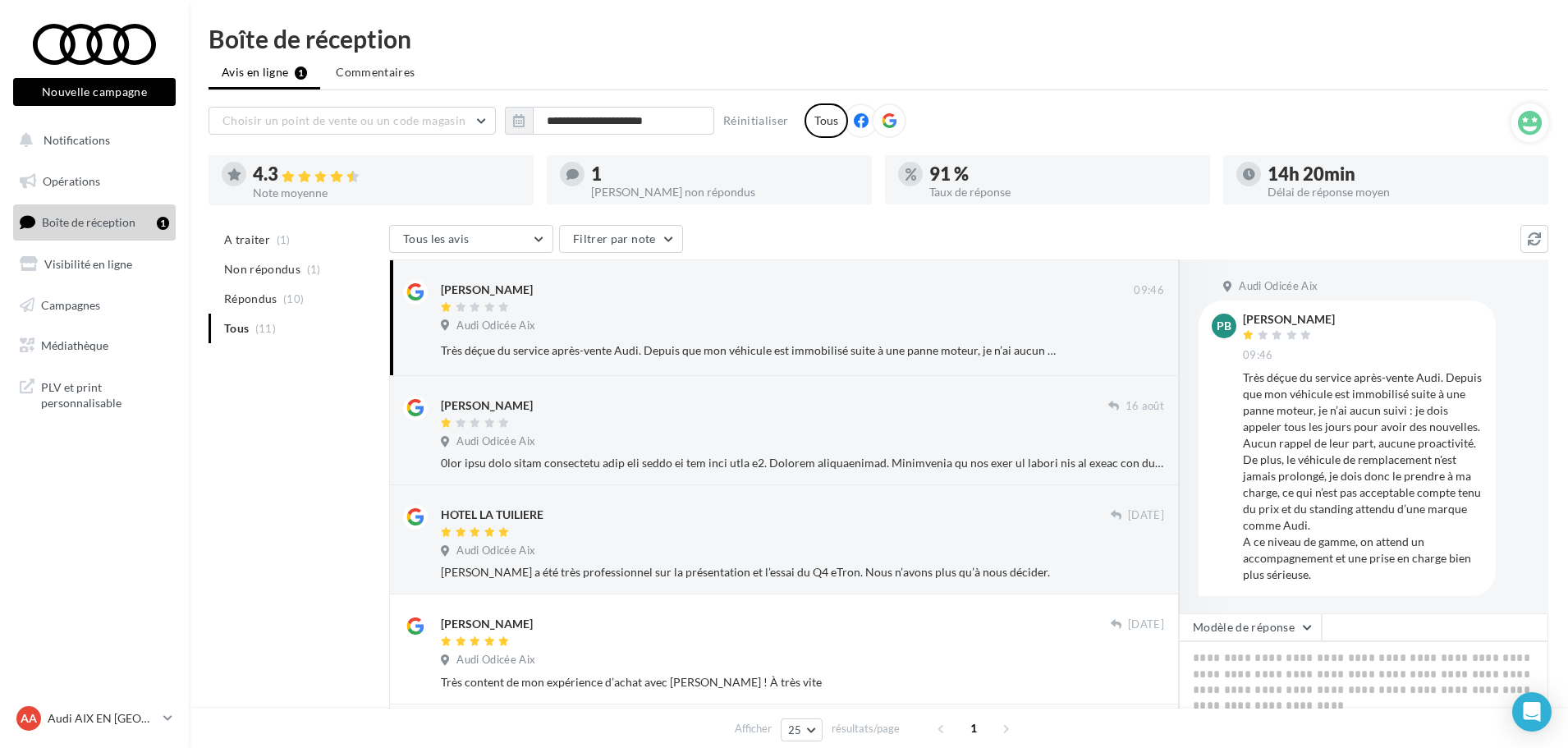
click at [148, 699] on nav "Nouvelle campagne Nouvelle campagne Notifications Opérations Boîte de réception…" at bounding box center [94, 374] width 189 height 748
click at [156, 714] on p "Audi AIX EN [GEOGRAPHIC_DATA]" at bounding box center [102, 718] width 110 height 16
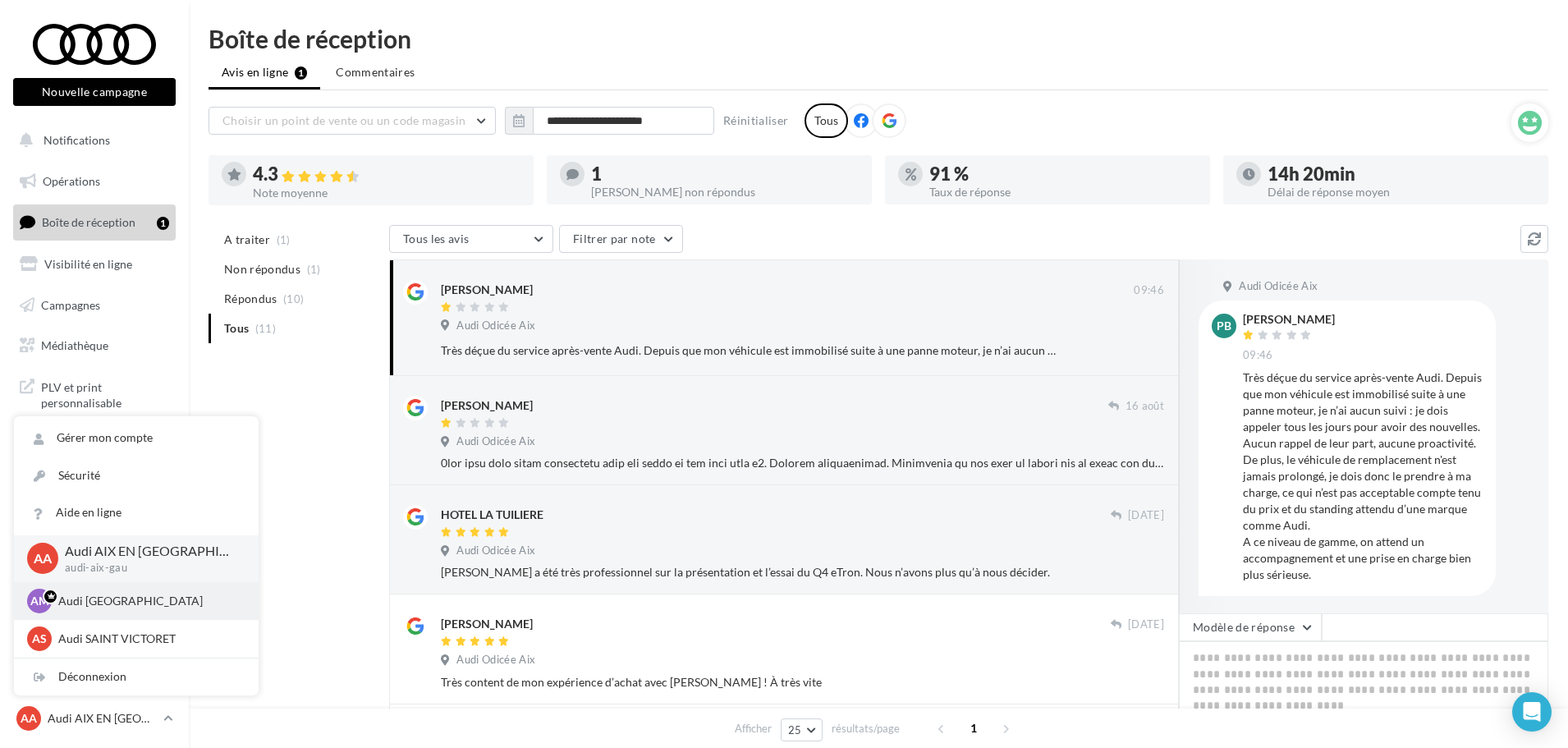
click at [141, 600] on p "Audi [GEOGRAPHIC_DATA]" at bounding box center [148, 601] width 180 height 16
